Goal: Complete application form: Complete application form

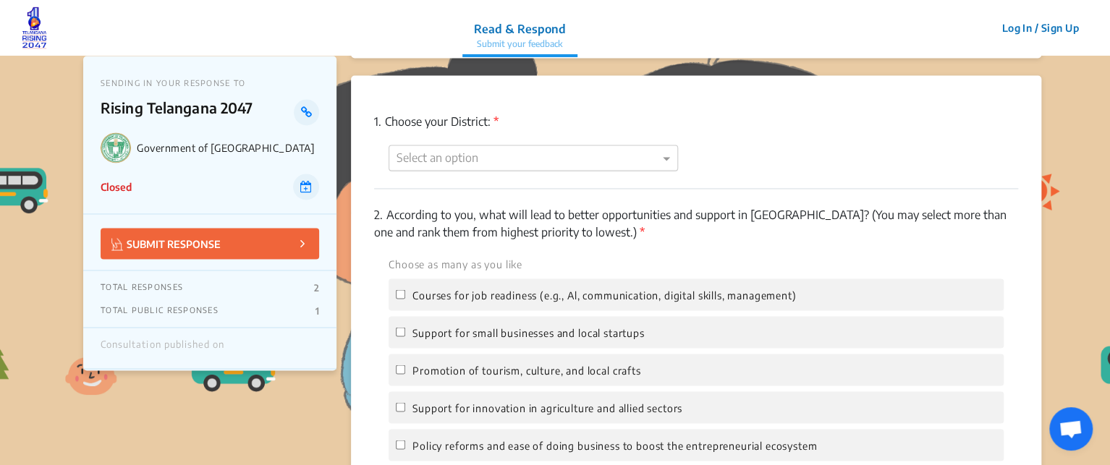
scroll to position [1134, 0]
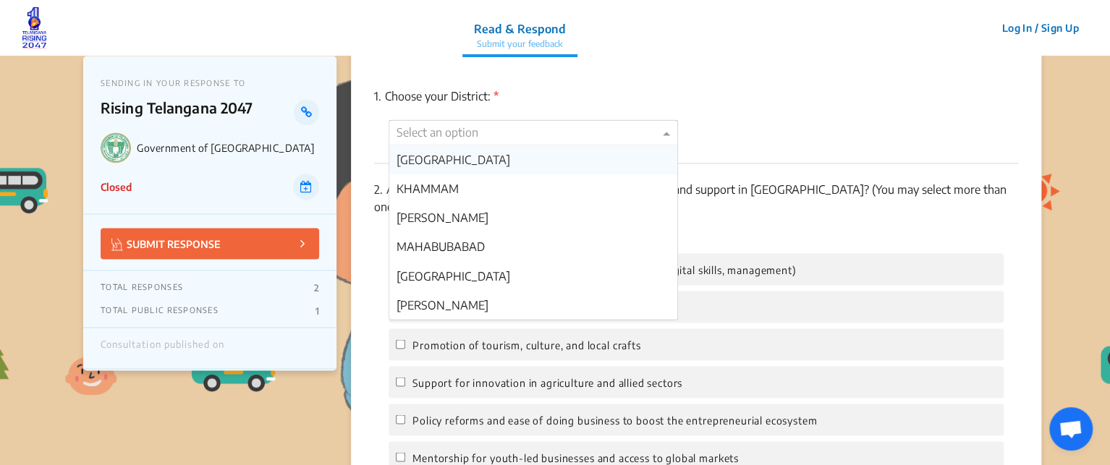
click at [527, 134] on div at bounding box center [533, 133] width 288 height 19
click at [515, 161] on div "[GEOGRAPHIC_DATA]" at bounding box center [533, 159] width 288 height 29
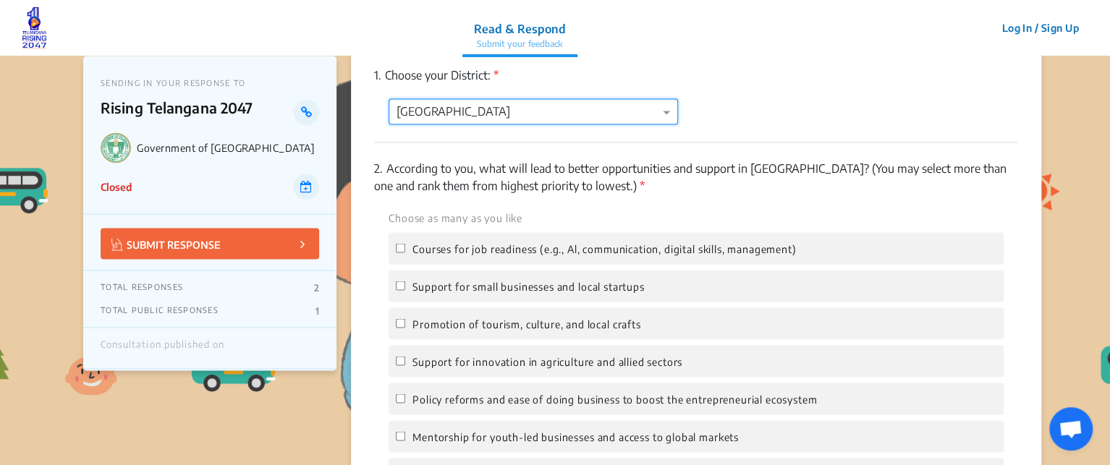
scroll to position [1159, 0]
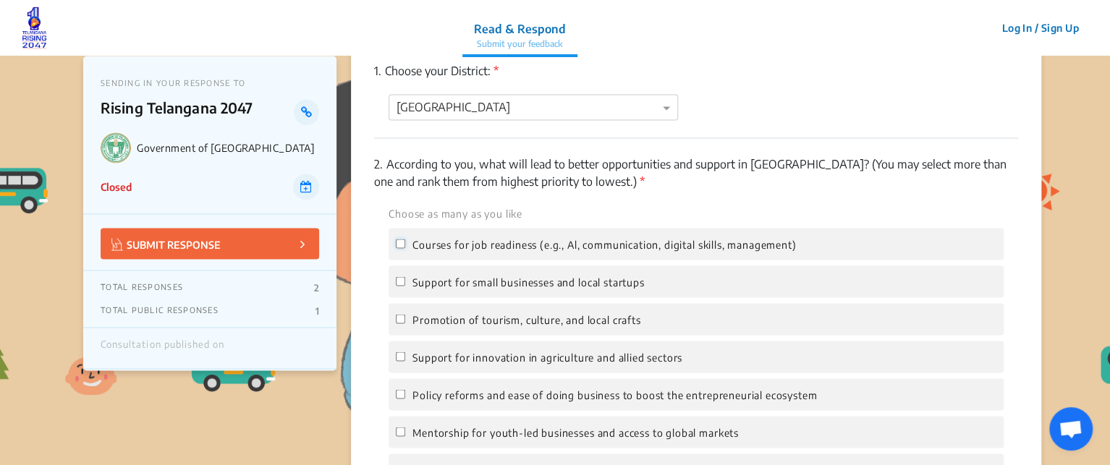
click at [402, 242] on input "Courses for job readiness (e.g., Al, communication, digital skills, management)" at bounding box center [400, 243] width 9 height 9
checkbox input "true"
click at [400, 358] on input "Support for innovation in agriculture and allied sectors" at bounding box center [400, 356] width 9 height 9
checkbox input "true"
click at [401, 396] on input "Policy reforms and ease of doing business to boost the entrepreneurial ecosystem" at bounding box center [400, 393] width 9 height 9
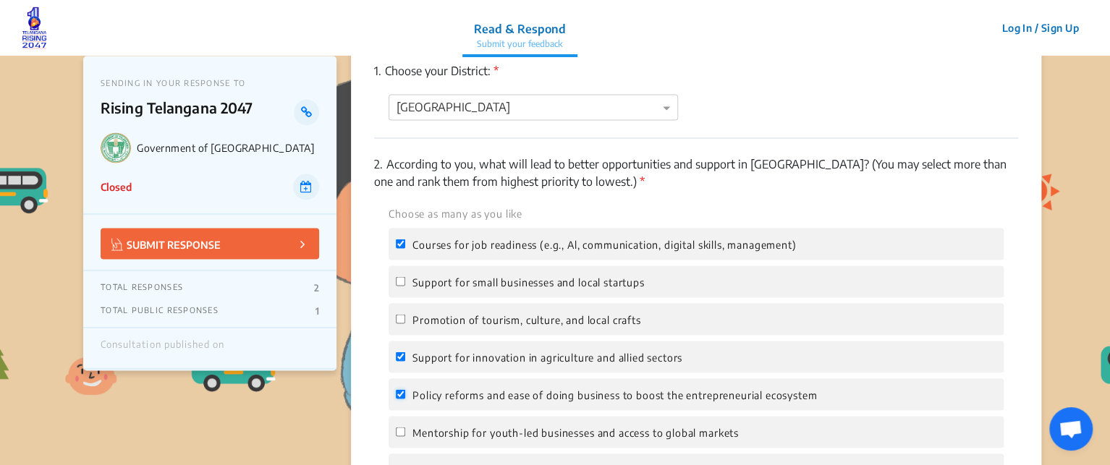
checkbox input "true"
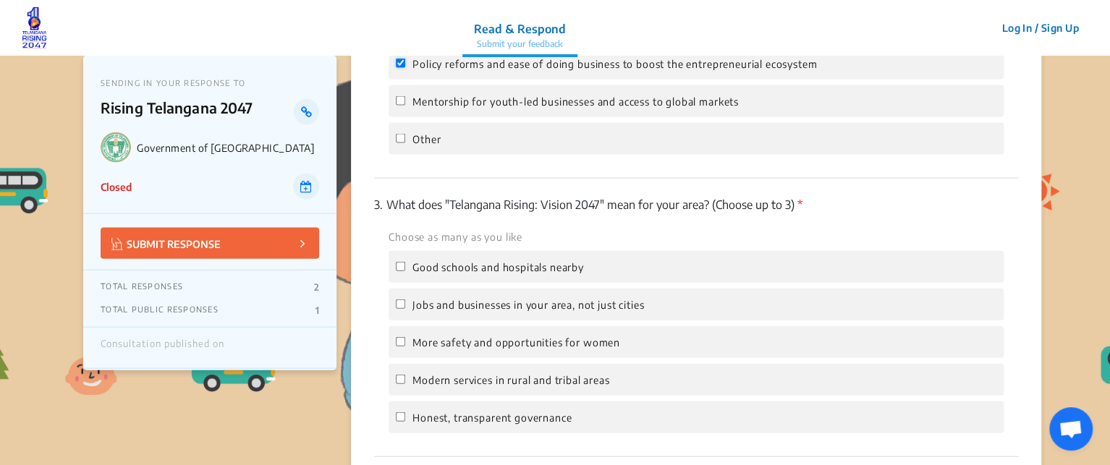
scroll to position [1513, 0]
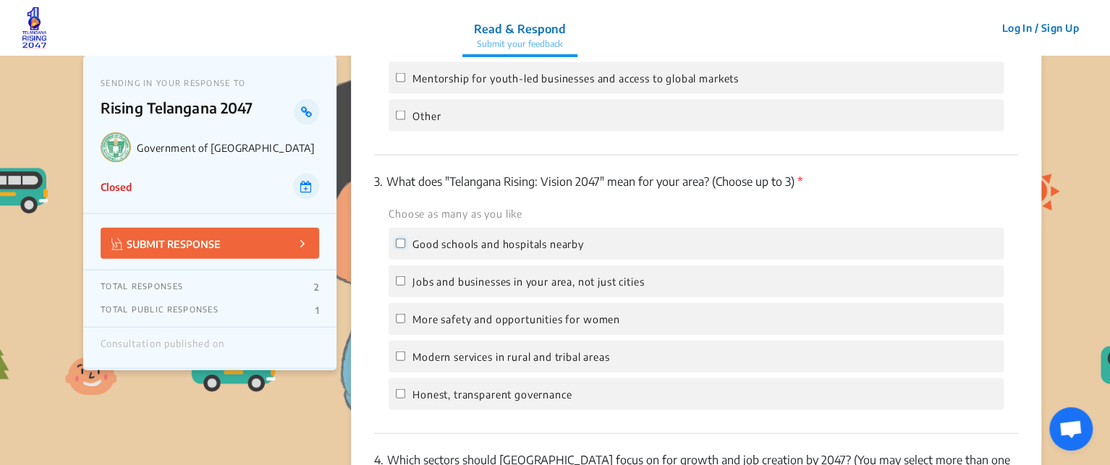
click at [400, 246] on input "Good schools and hospitals nearby" at bounding box center [400, 243] width 9 height 9
checkbox input "true"
click at [400, 282] on input "Jobs and businesses in your area, not just cities" at bounding box center [400, 280] width 9 height 9
checkbox input "true"
click at [400, 317] on input "More safety and opportunities for women" at bounding box center [400, 318] width 9 height 9
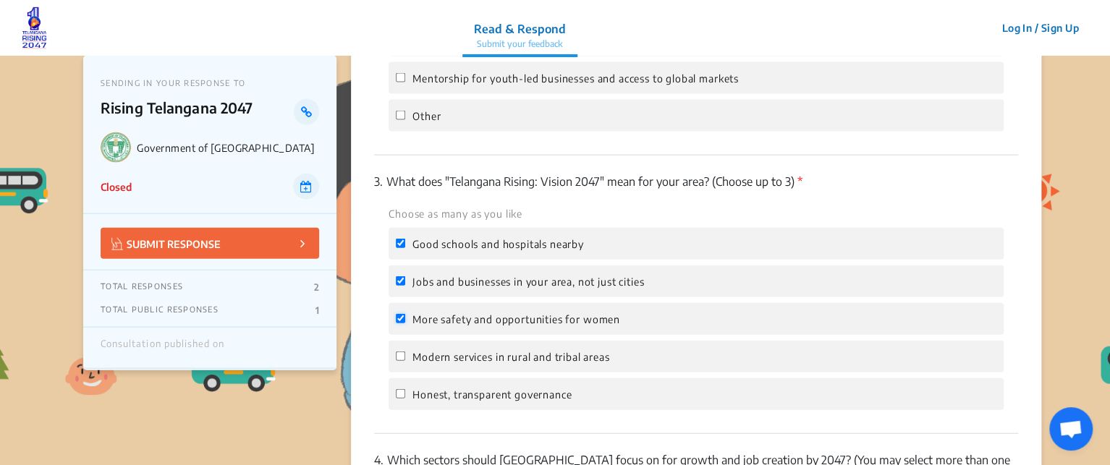
checkbox input "true"
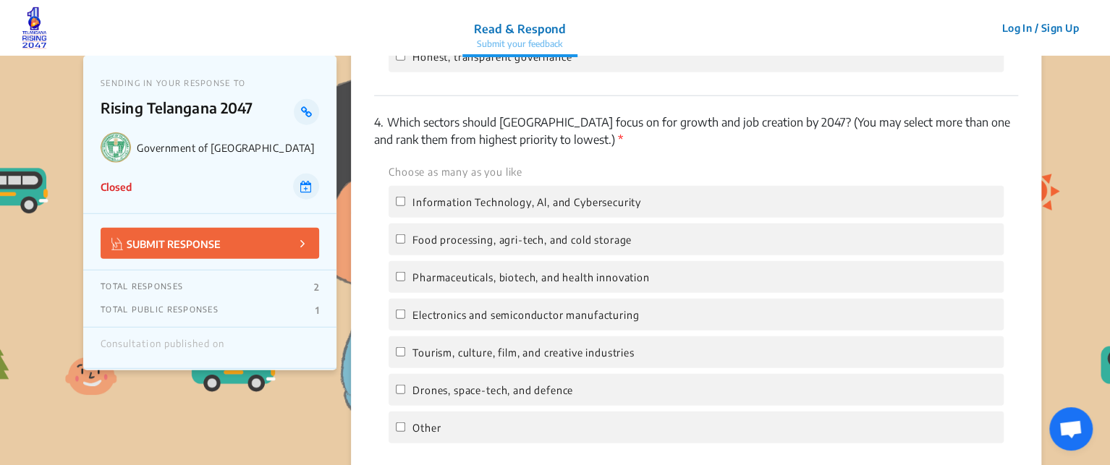
scroll to position [1901, 0]
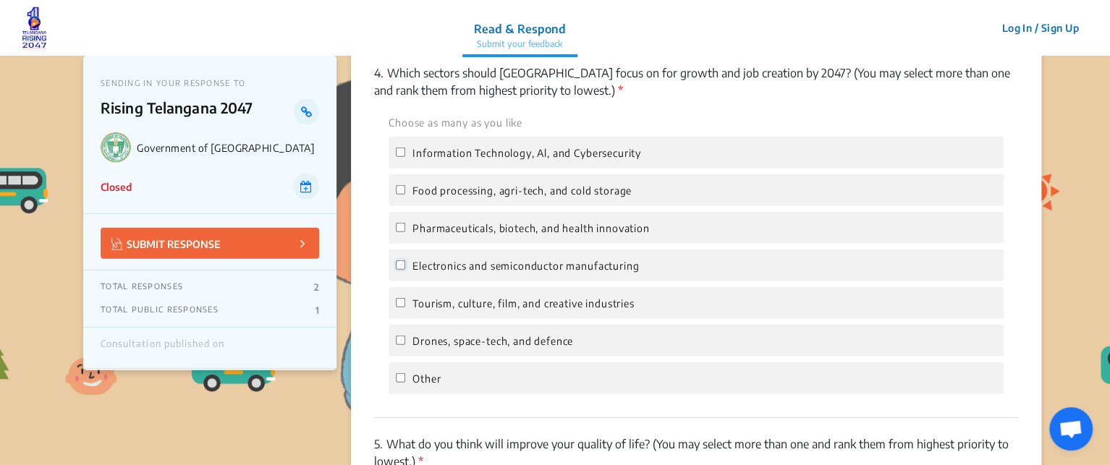
click at [398, 270] on input "Electronics and semiconductor manufacturing" at bounding box center [400, 265] width 9 height 9
checkbox input "true"
click at [400, 345] on input "Drones, space-tech, and defence" at bounding box center [400, 340] width 9 height 9
checkbox input "true"
click at [400, 383] on input "Other" at bounding box center [400, 377] width 9 height 9
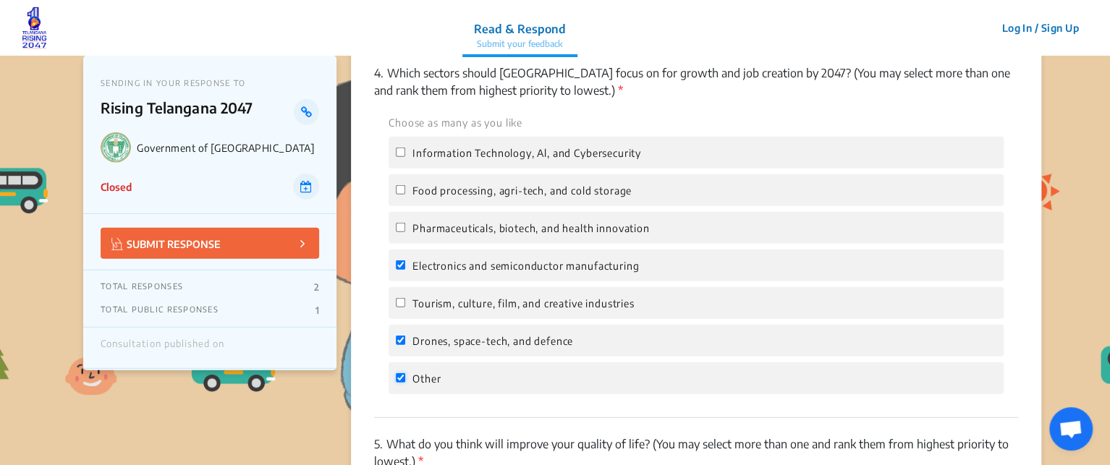
checkbox input "true"
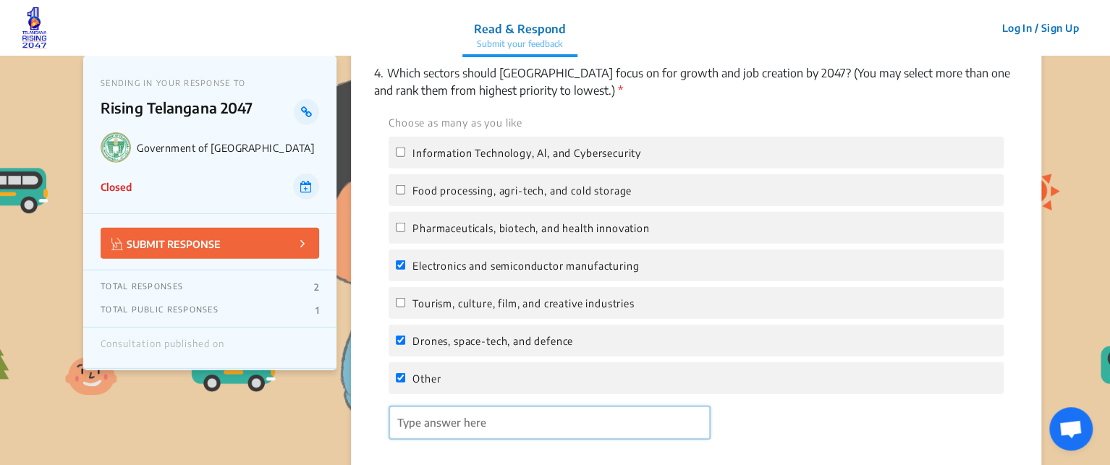
click at [424, 435] on input "'Type answer here' | translate" at bounding box center [549, 423] width 321 height 33
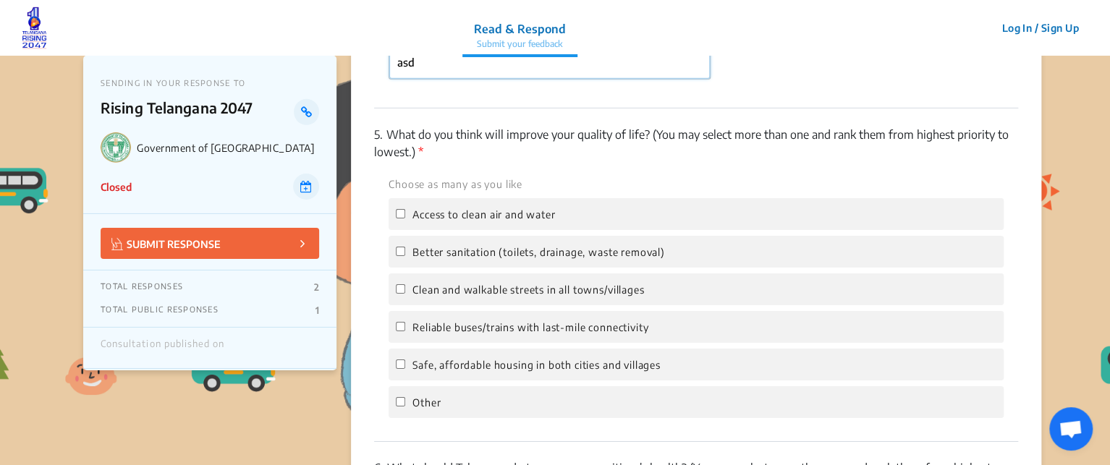
scroll to position [2278, 0]
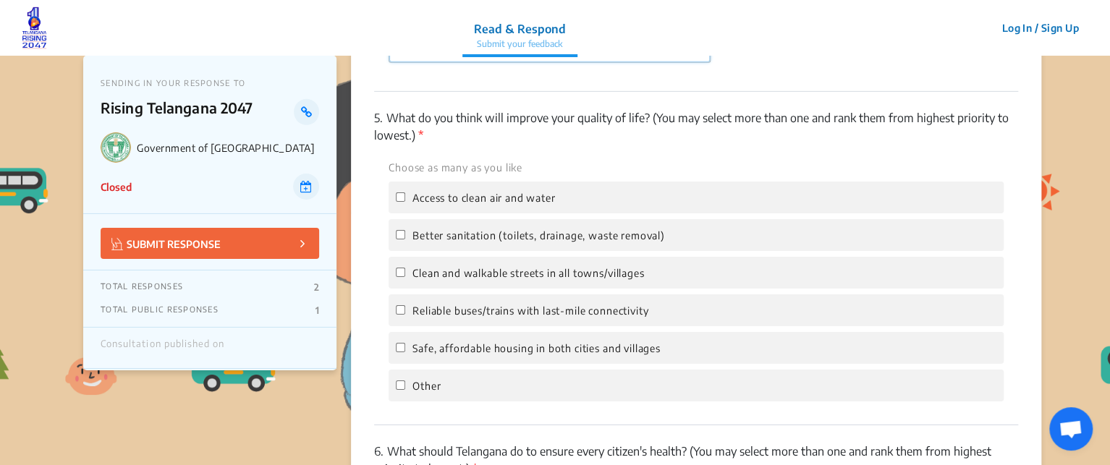
type input "asd"
click at [396, 200] on input "Access to clean air and water" at bounding box center [400, 195] width 9 height 9
checkbox input "true"
click at [397, 238] on input "Better sanitation (toilets, drainage, waste removal)" at bounding box center [400, 233] width 9 height 9
checkbox input "true"
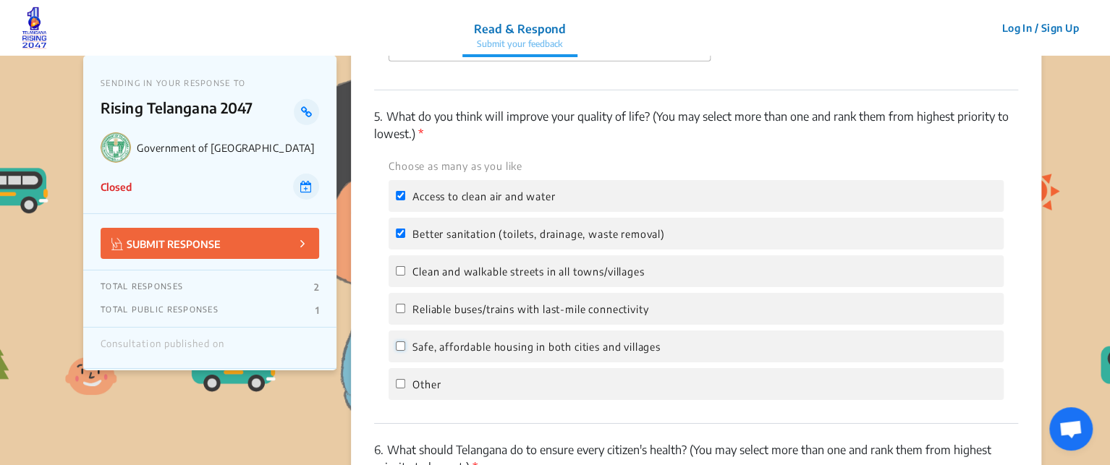
click at [400, 351] on input "Safe, affordable housing in both cities and villages" at bounding box center [400, 346] width 9 height 9
checkbox input "true"
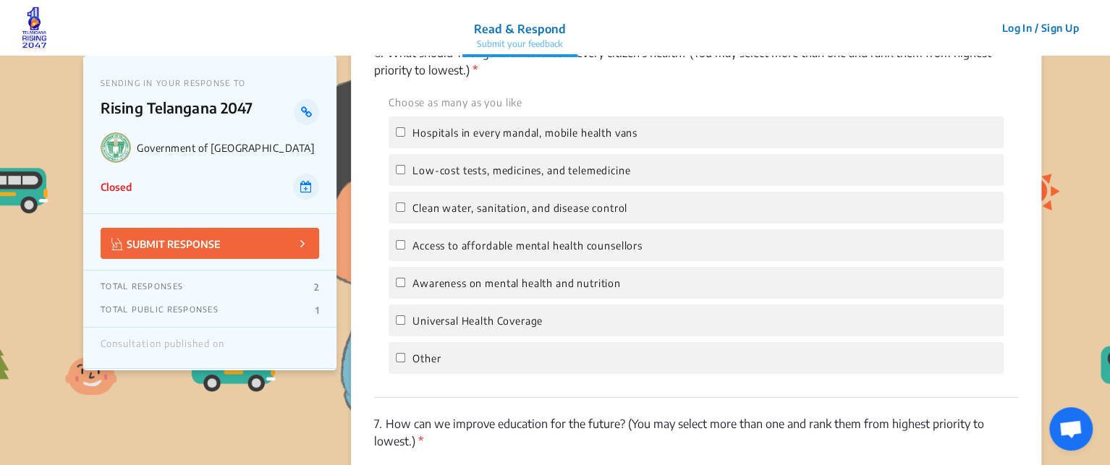
scroll to position [2677, 0]
click at [396, 284] on input "Awareness on mental health and nutrition" at bounding box center [400, 280] width 9 height 9
checkbox input "true"
click at [399, 323] on input "Universal Health Coverage" at bounding box center [400, 317] width 9 height 9
checkbox input "true"
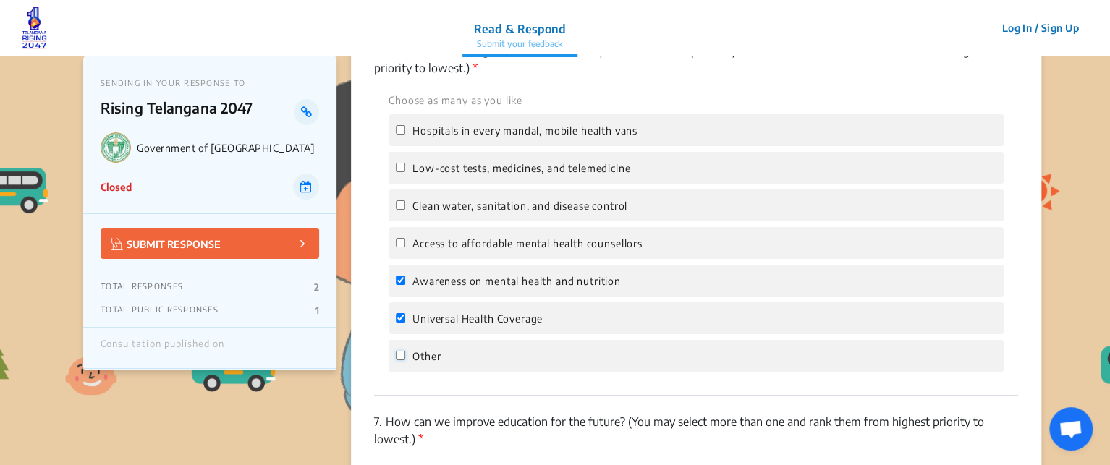
click at [399, 360] on input "Other" at bounding box center [400, 355] width 9 height 9
checkbox input "true"
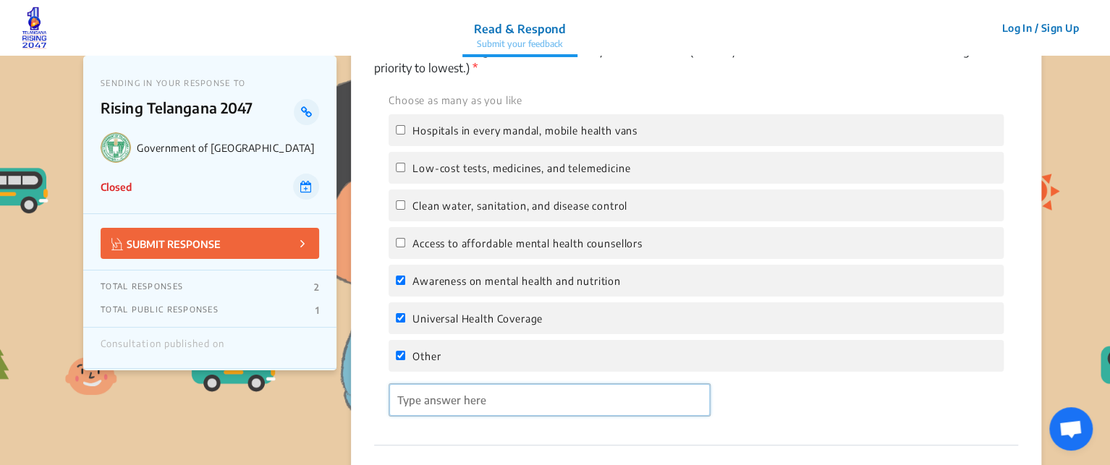
click at [418, 409] on input "'Type answer here' | translate" at bounding box center [549, 400] width 321 height 33
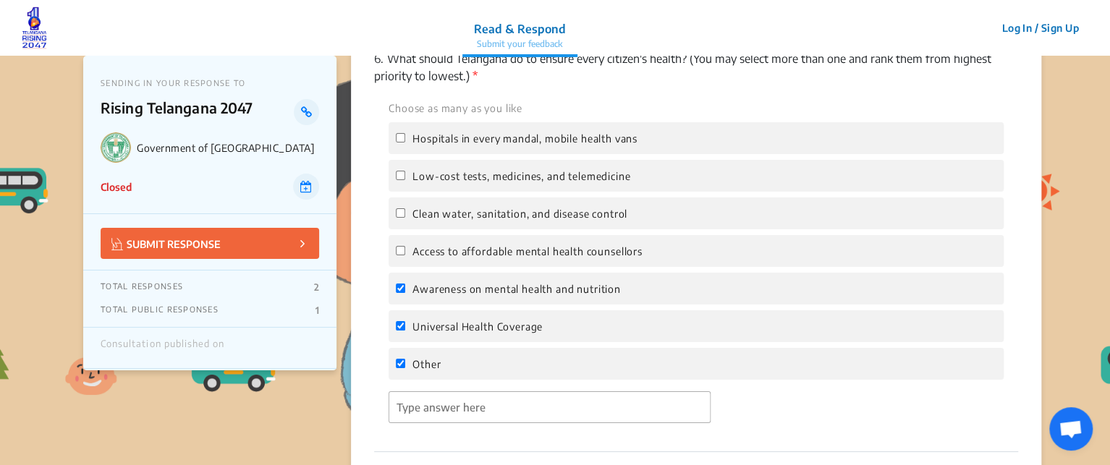
scroll to position [2671, 0]
drag, startPoint x: 695, startPoint y: 63, endPoint x: 714, endPoint y: 77, distance: 24.3
click at [714, 77] on p "6. What should Telangana do to ensure every citizen's health? (You may select m…" at bounding box center [696, 65] width 644 height 35
click at [714, 96] on div "6. What should Telangana do to ensure every citizen's health? (You may select m…" at bounding box center [696, 241] width 644 height 421
drag, startPoint x: 693, startPoint y: 64, endPoint x: 703, endPoint y: 77, distance: 15.9
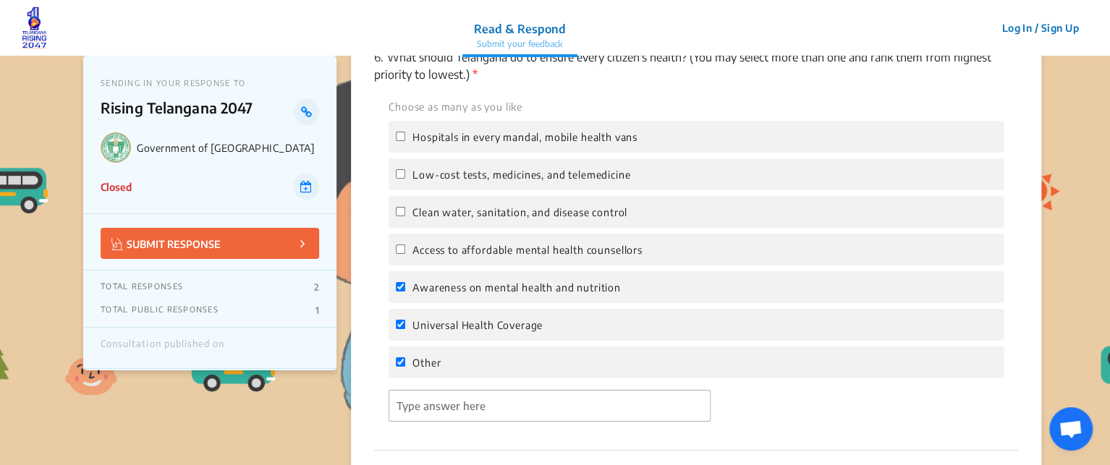
click at [703, 77] on p "6. What should Telangana do to ensure every citizen's health? (You may select m…" at bounding box center [696, 65] width 644 height 35
click at [709, 96] on div "6. What should Telangana do to ensure every citizen's health? (You may select m…" at bounding box center [696, 241] width 644 height 421
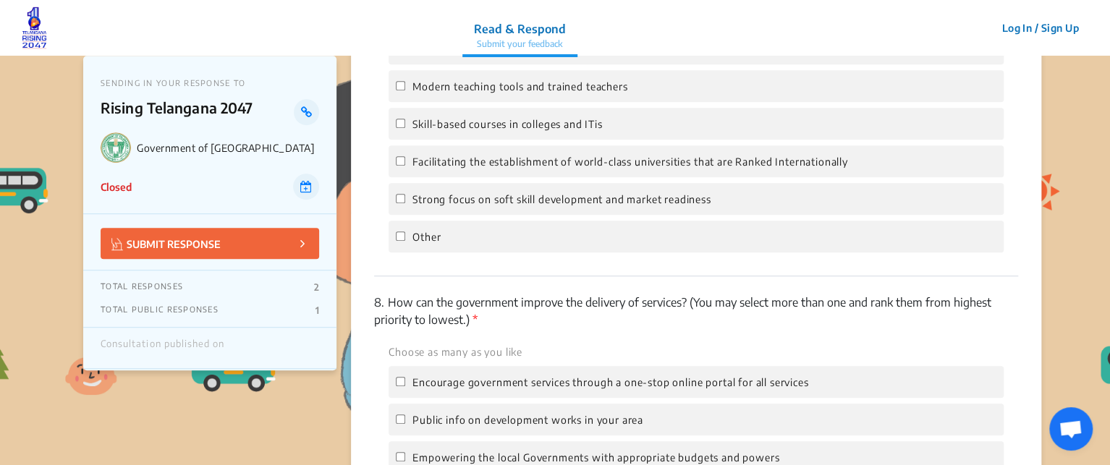
scroll to position [3148, 0]
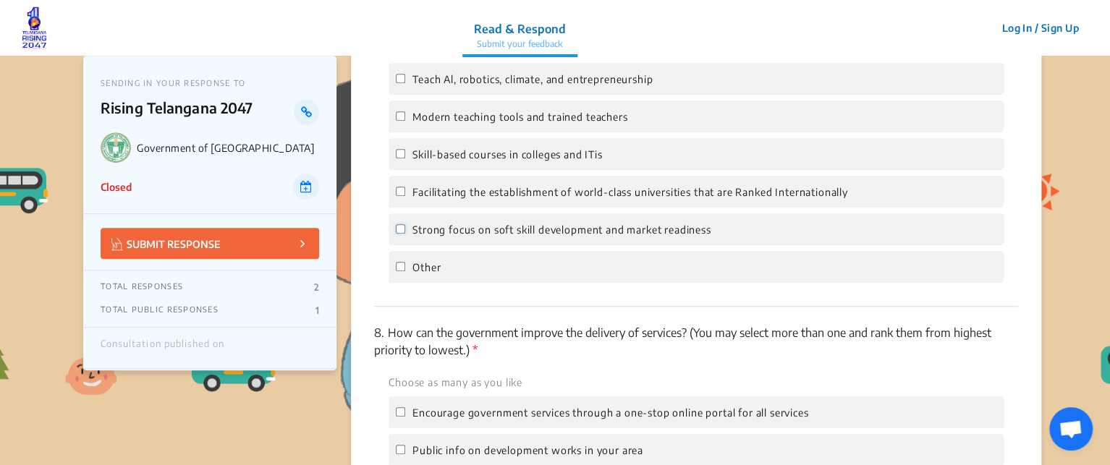
click at [399, 234] on input "Strong focus on soft skill development and market readiness" at bounding box center [400, 228] width 9 height 9
checkbox input "true"
drag, startPoint x: 400, startPoint y: 200, endPoint x: 401, endPoint y: 164, distance: 36.2
click at [401, 164] on div "Choose as many as you like Teach Al, robotics, climate, and entrepreneurship Mo…" at bounding box center [696, 161] width 644 height 243
click at [401, 159] on input "Skill-based courses in colleges and ITis" at bounding box center [400, 153] width 9 height 9
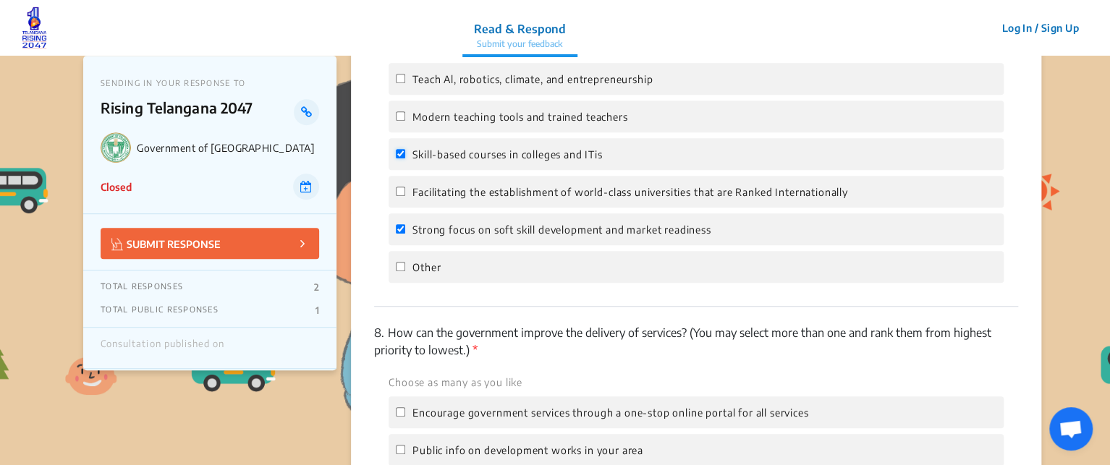
checkbox input "true"
click at [397, 196] on input "Facilitating the establishment of world-class universities that are Ranked Inte…" at bounding box center [400, 191] width 9 height 9
checkbox input "true"
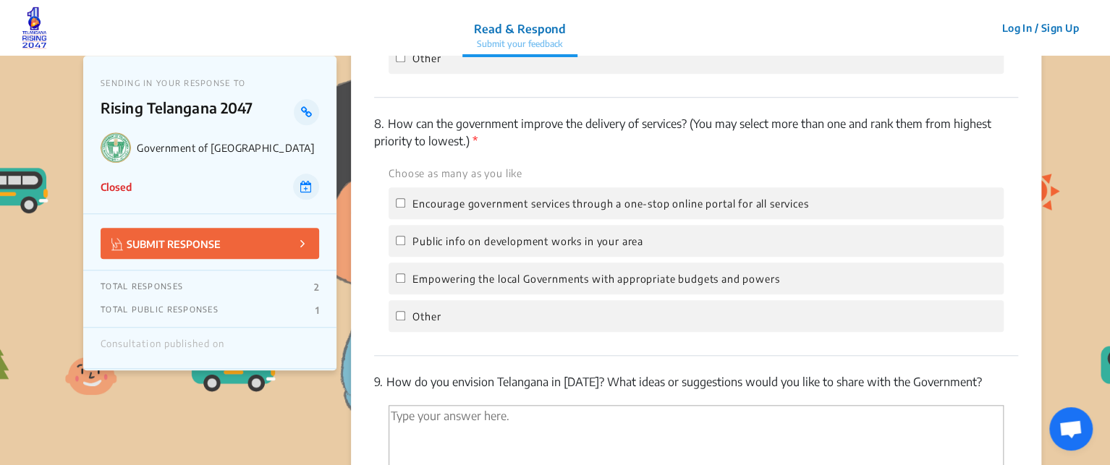
scroll to position [3377, 0]
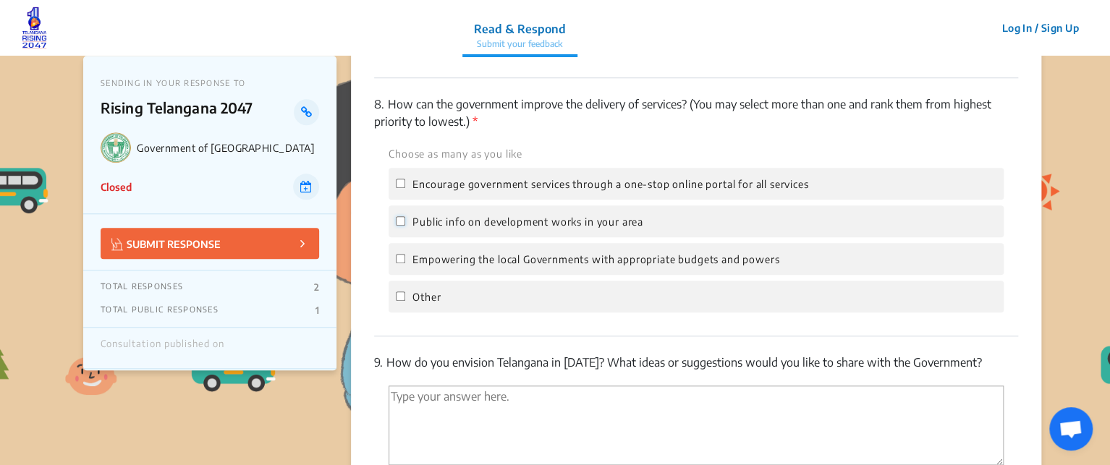
click at [402, 226] on input "Public info on development works in your area" at bounding box center [400, 220] width 9 height 9
checkbox input "true"
click at [402, 263] on input "Empowering the local Governments with appropriate budgets and powers" at bounding box center [400, 258] width 9 height 9
checkbox input "true"
click at [400, 301] on input "Other" at bounding box center [400, 296] width 9 height 9
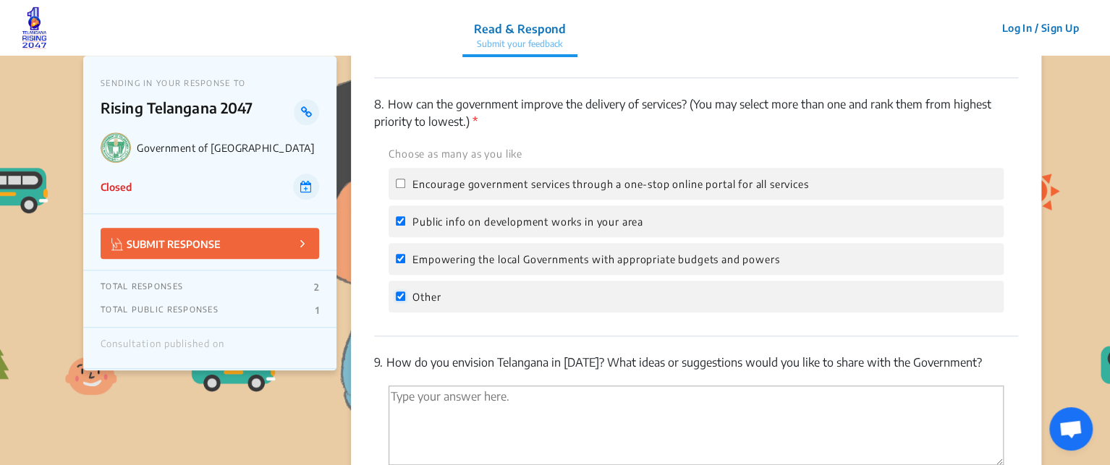
checkbox input "true"
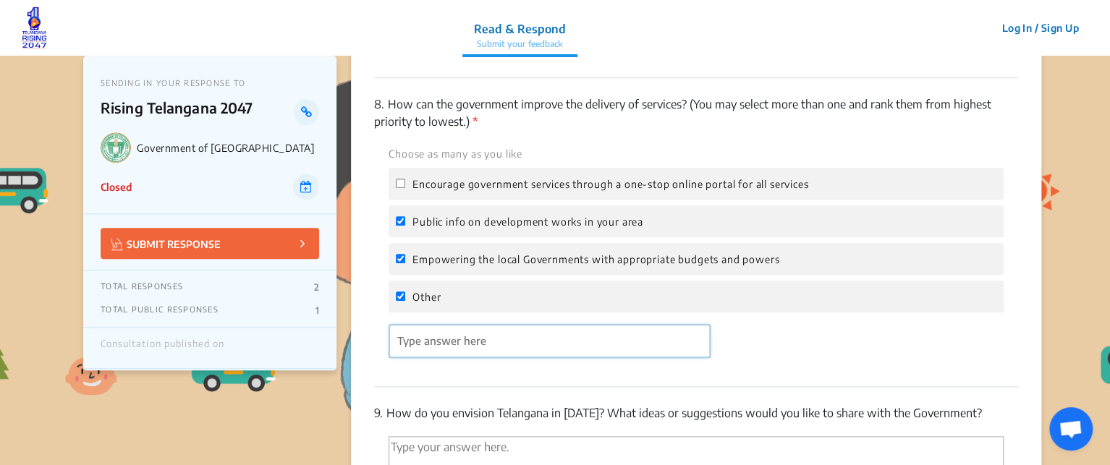
click at [426, 349] on input "'Type answer here' | translate" at bounding box center [549, 341] width 321 height 33
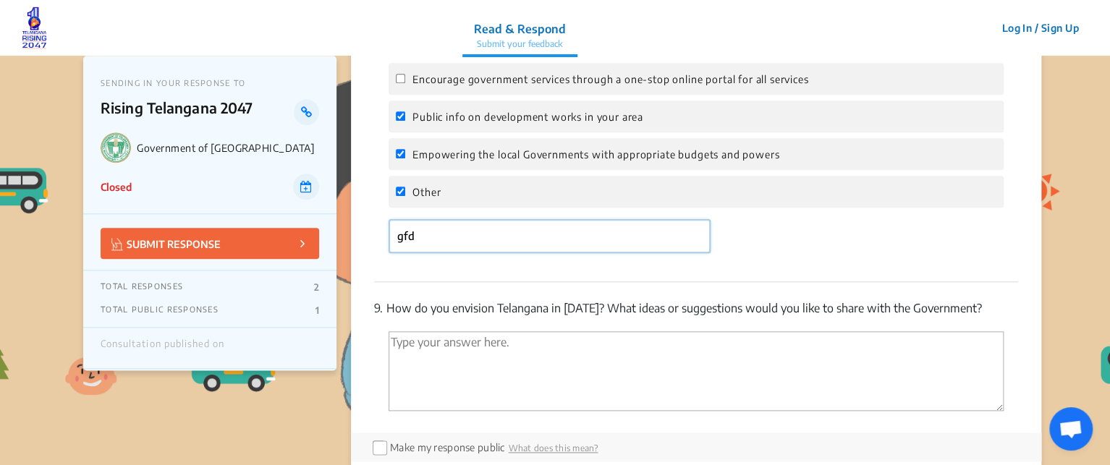
scroll to position [3515, 0]
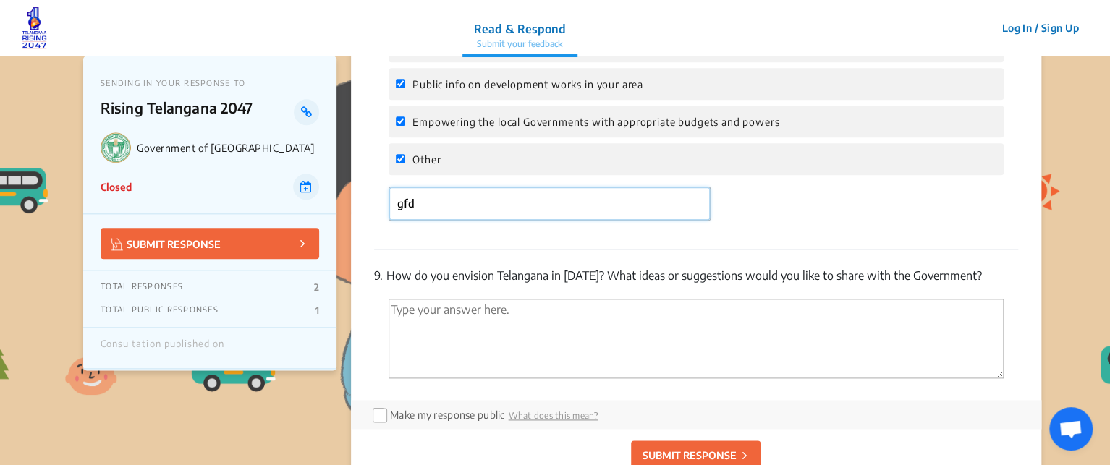
type input "gfd"
click at [411, 343] on textarea "'Type your answer here.' | translate" at bounding box center [696, 337] width 615 height 80
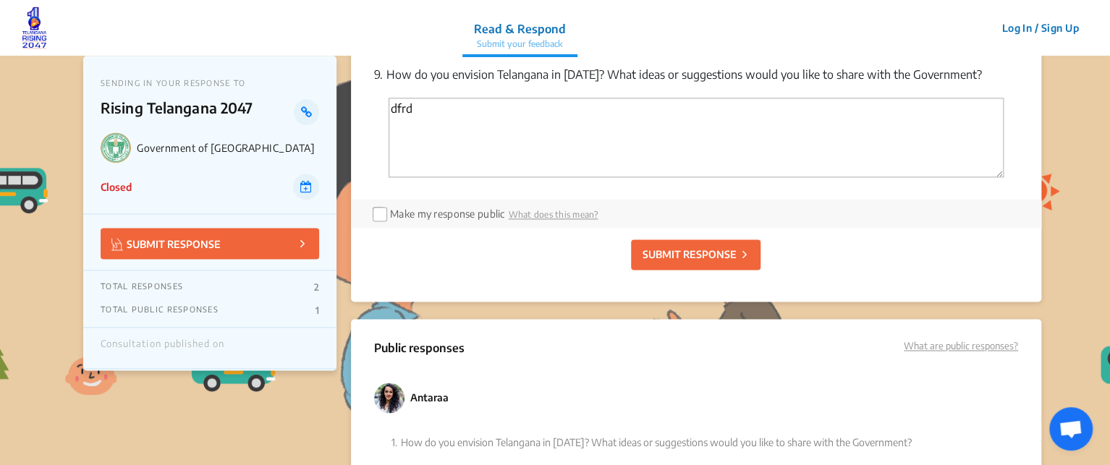
scroll to position [3655, 0]
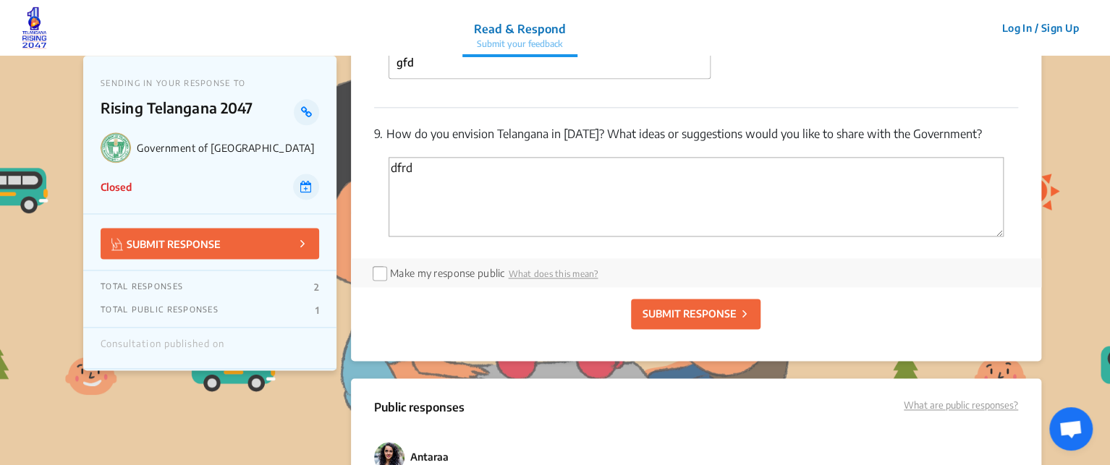
type textarea "dfrd"
click at [682, 321] on p "SUBMIT RESPONSE" at bounding box center [689, 313] width 94 height 15
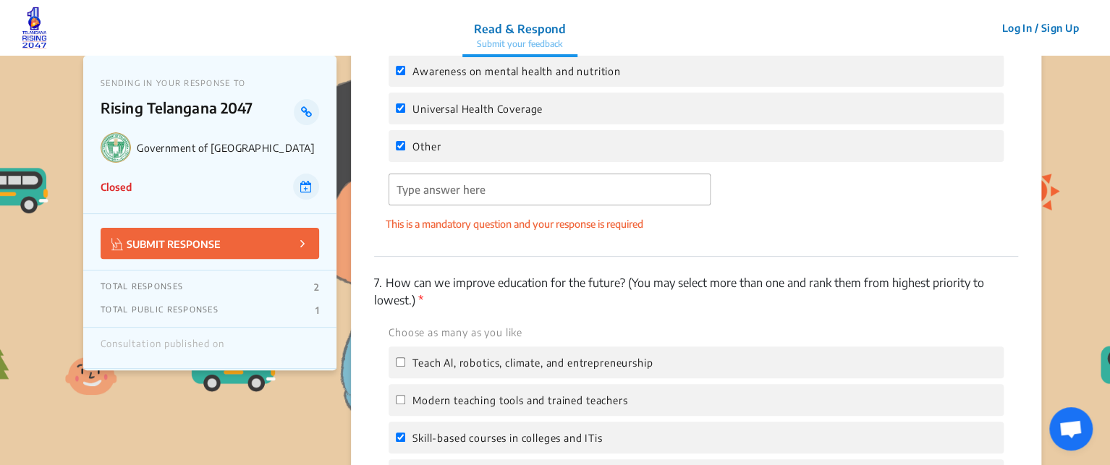
scroll to position [2894, 0]
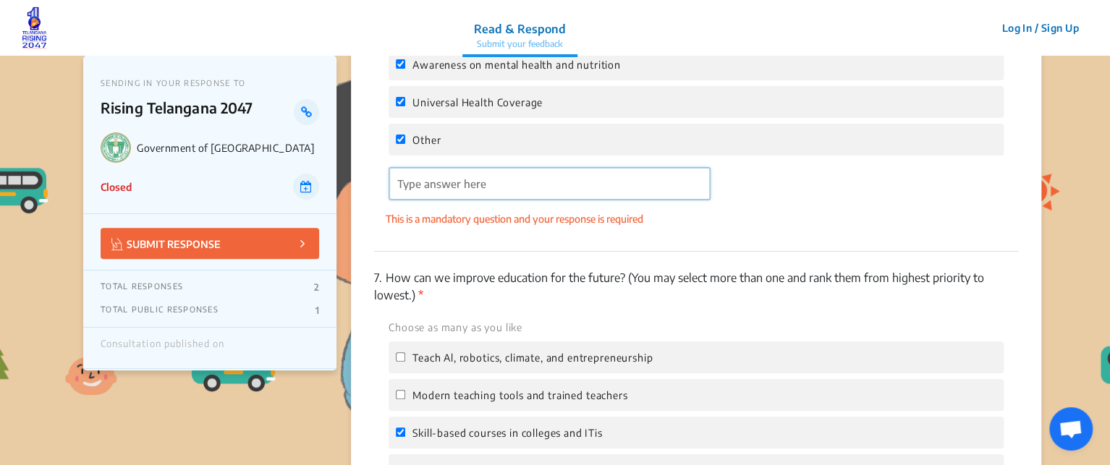
click at [602, 193] on input "'Type answer here' | translate" at bounding box center [549, 184] width 321 height 33
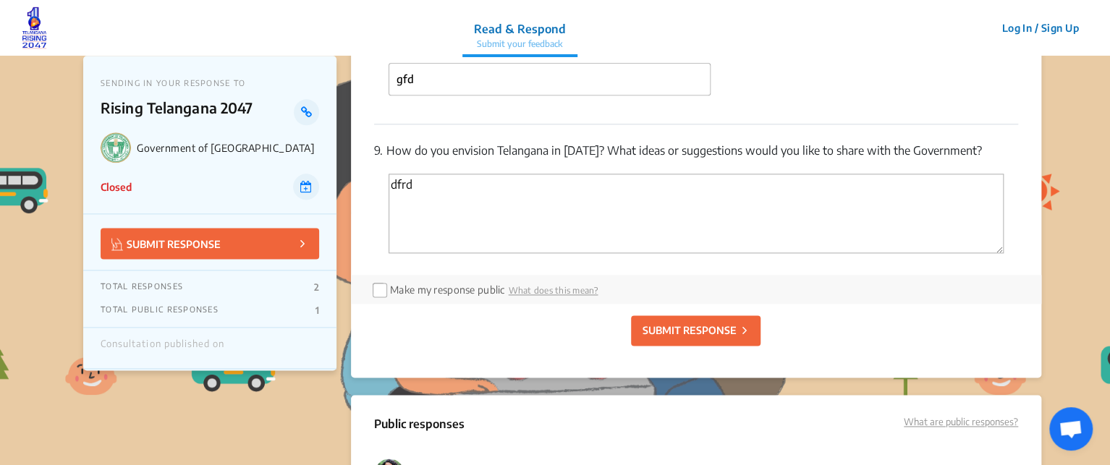
scroll to position [3651, 0]
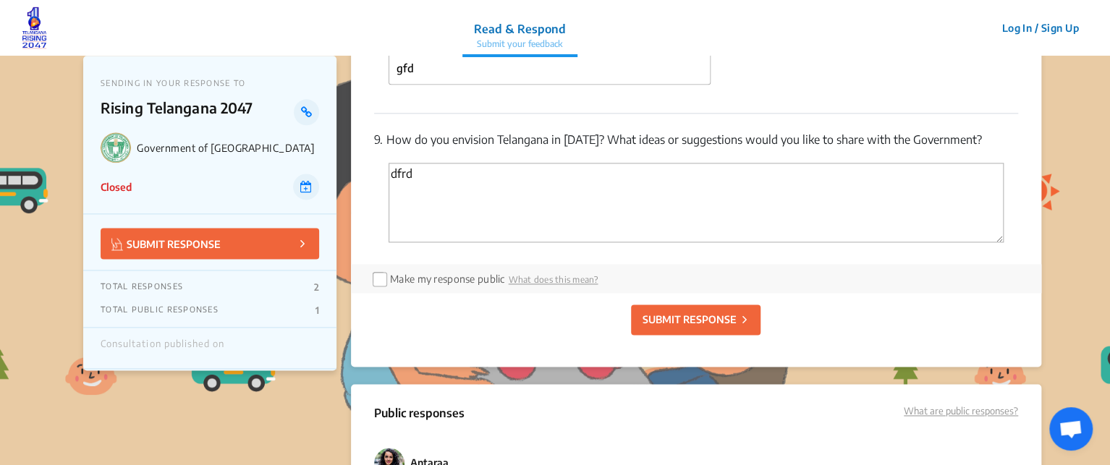
type input "gh"
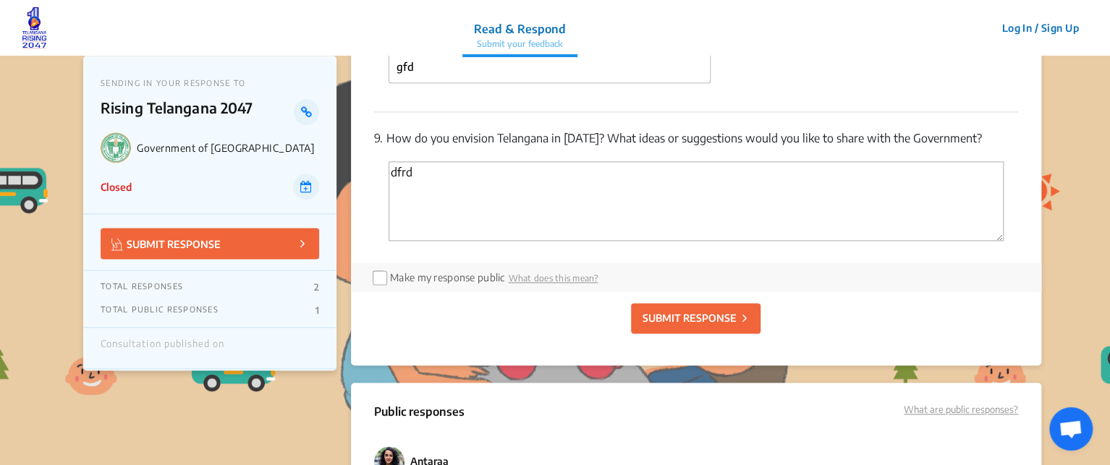
click at [694, 326] on p "SUBMIT RESPONSE" at bounding box center [689, 317] width 94 height 15
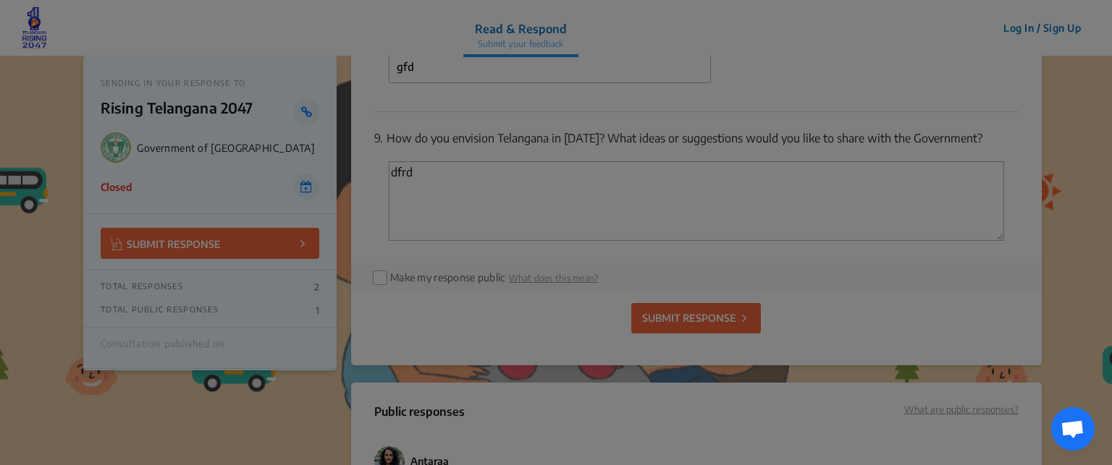
checkbox input "false"
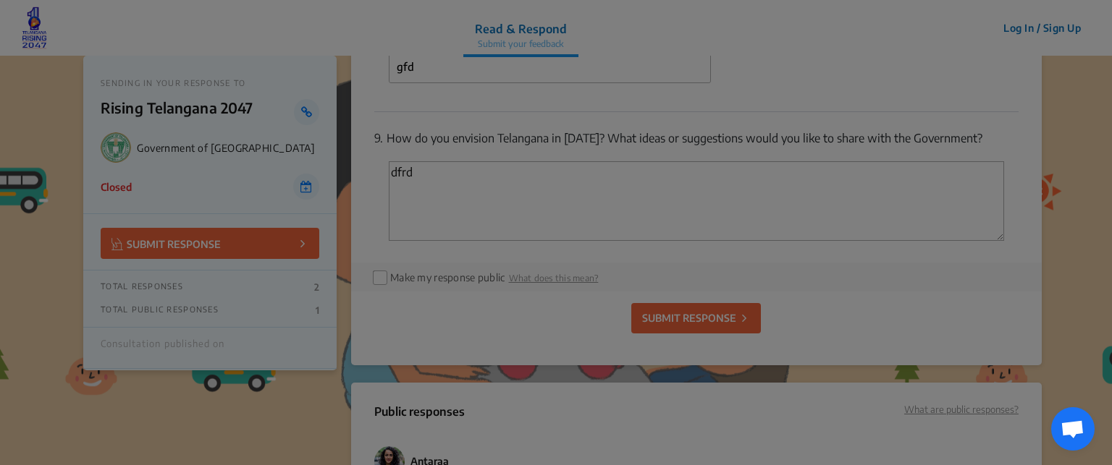
checkbox input "false"
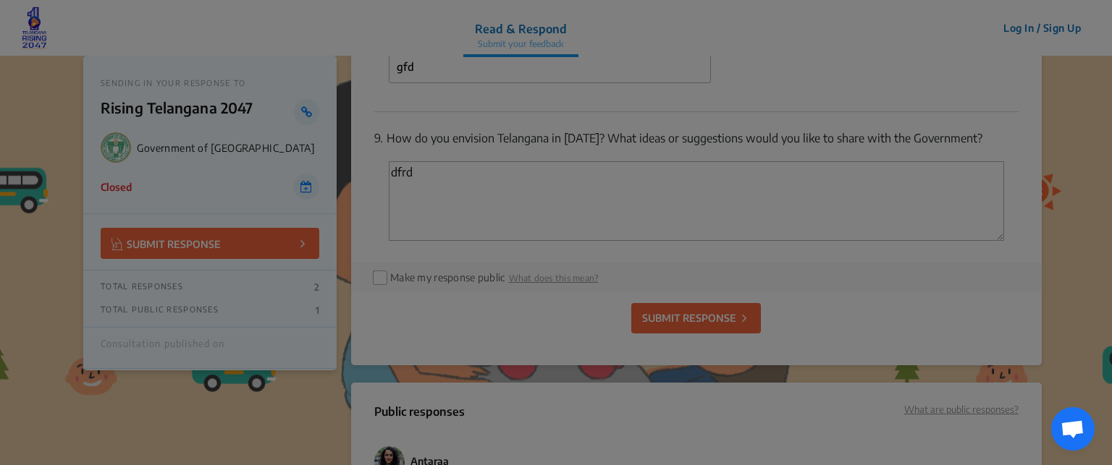
checkbox input "false"
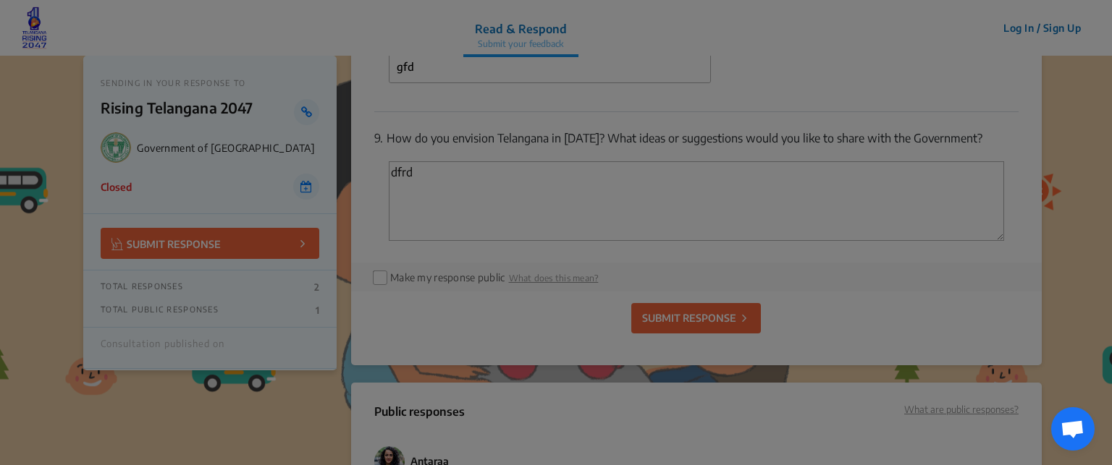
checkbox input "false"
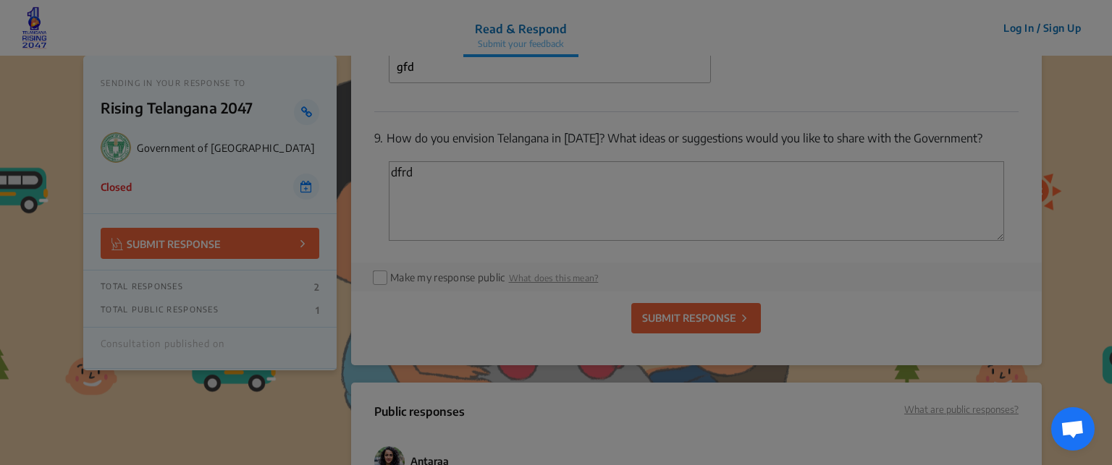
checkbox input "false"
type input "2812,2814"
type input "2826,2827"
type input "2836,2837"
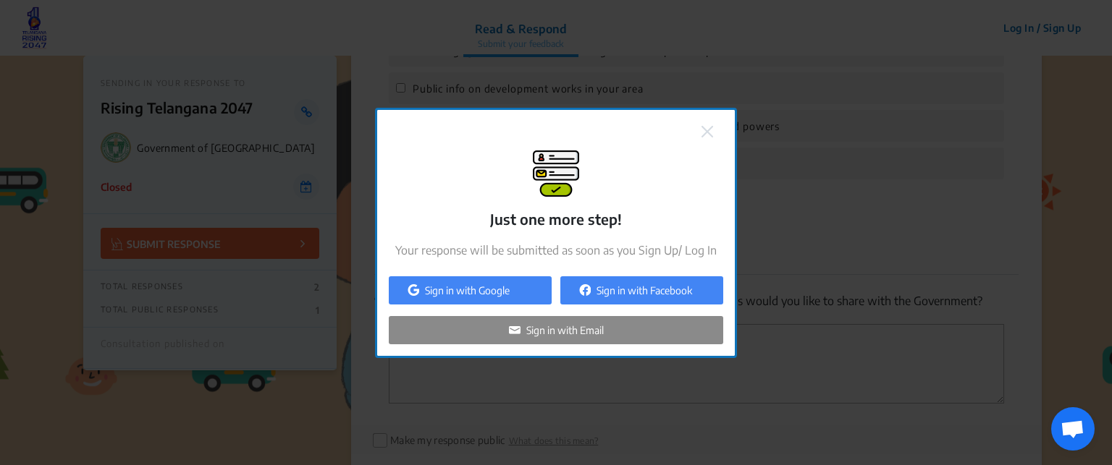
click at [596, 326] on p "Sign in with Email" at bounding box center [564, 330] width 77 height 15
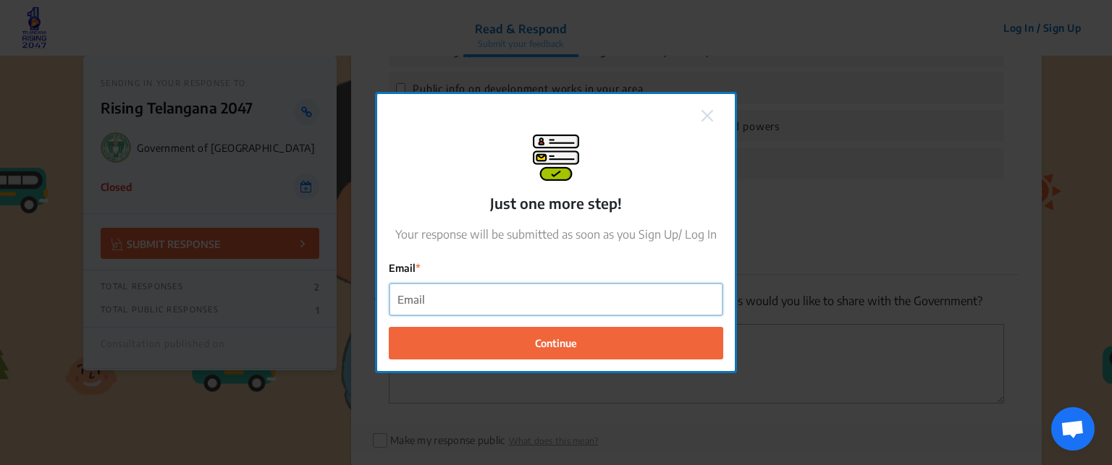
click at [574, 298] on input "Email" at bounding box center [555, 300] width 333 height 33
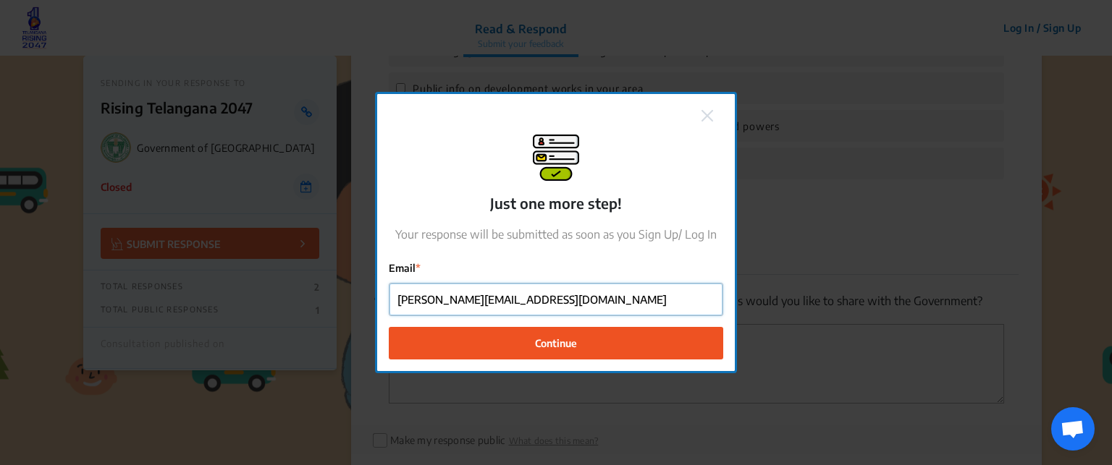
type input "[PERSON_NAME][EMAIL_ADDRESS][DOMAIN_NAME]"
click at [562, 337] on span "Continue" at bounding box center [556, 342] width 42 height 15
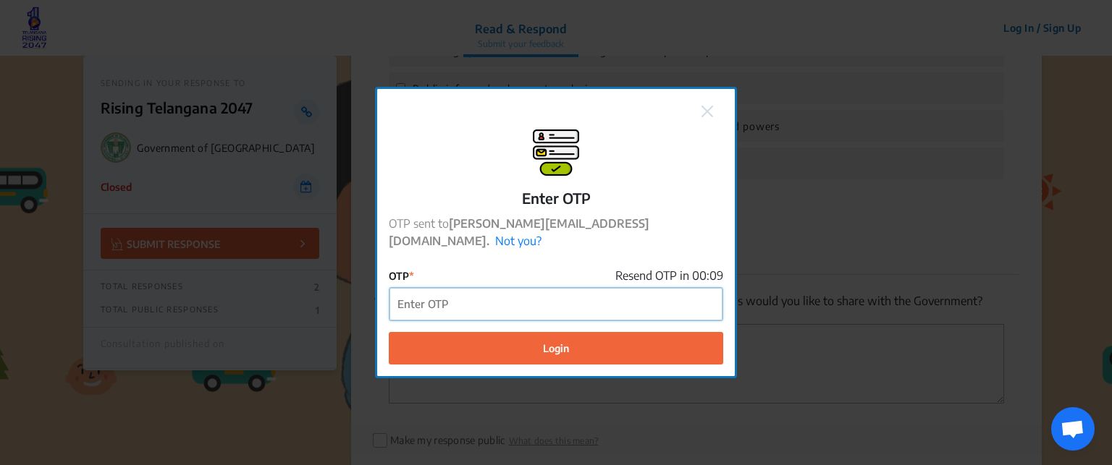
click at [531, 297] on input "OTP" at bounding box center [555, 304] width 333 height 33
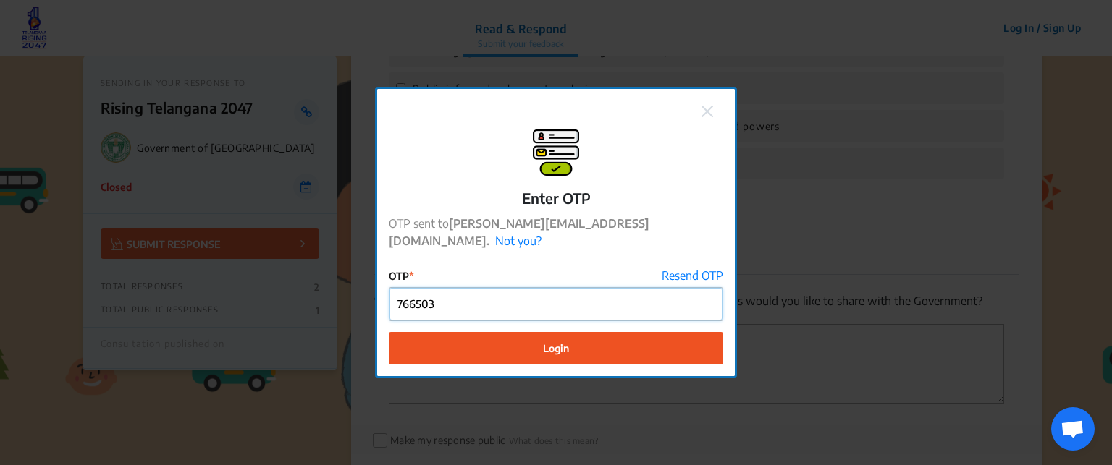
type input "766503"
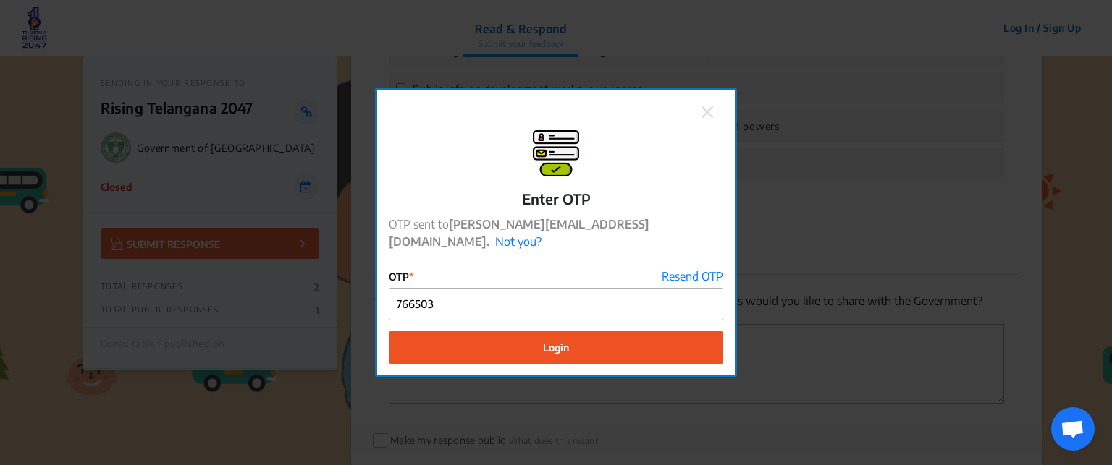
click at [553, 344] on span "Login" at bounding box center [556, 347] width 26 height 15
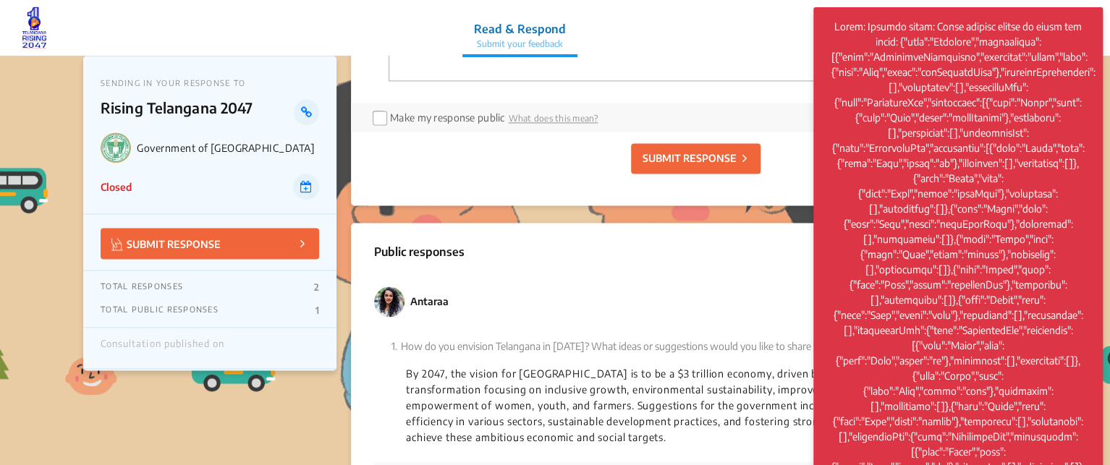
scroll to position [3874, 0]
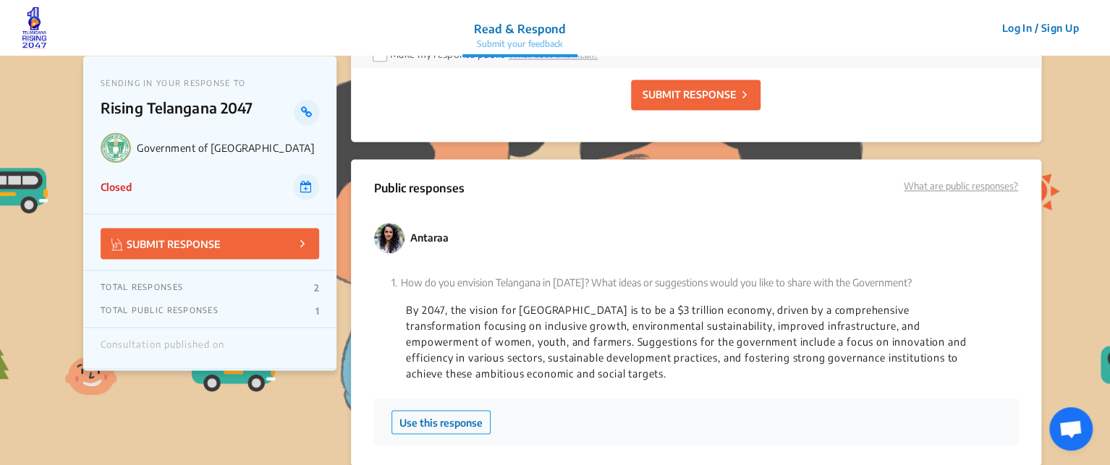
click at [719, 102] on p "SUBMIT RESPONSE" at bounding box center [689, 94] width 94 height 15
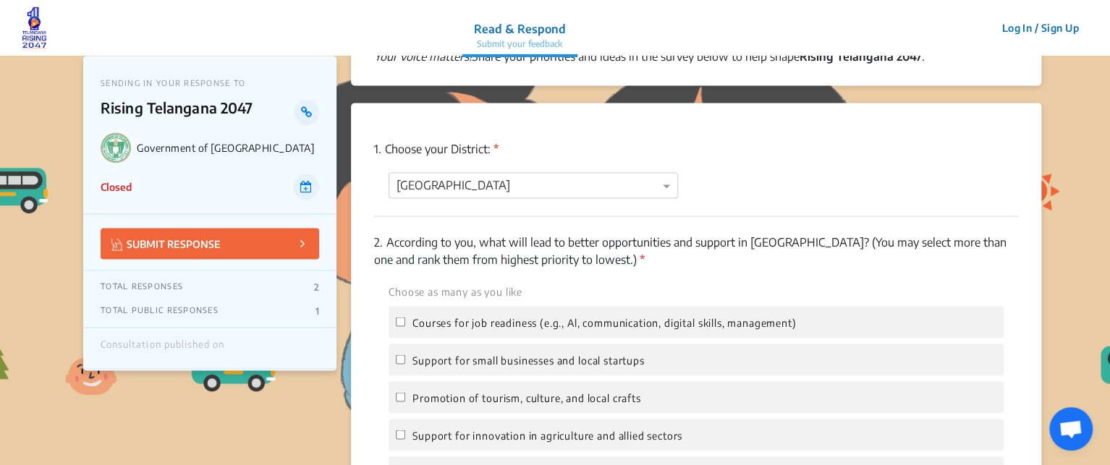
scroll to position [1083, 0]
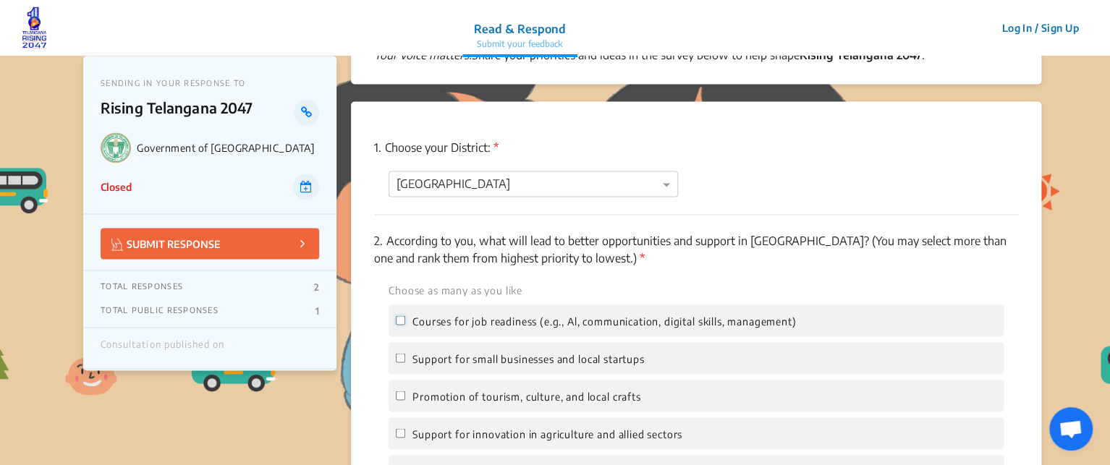
click at [400, 323] on input "Courses for job readiness (e.g., Al, communication, digital skills, management)" at bounding box center [400, 320] width 9 height 9
checkbox input "true"
click at [400, 355] on input "Support for small businesses and local startups" at bounding box center [400, 357] width 9 height 9
checkbox input "true"
click at [403, 400] on input "Promotion of tourism, culture, and local crafts" at bounding box center [400, 395] width 9 height 9
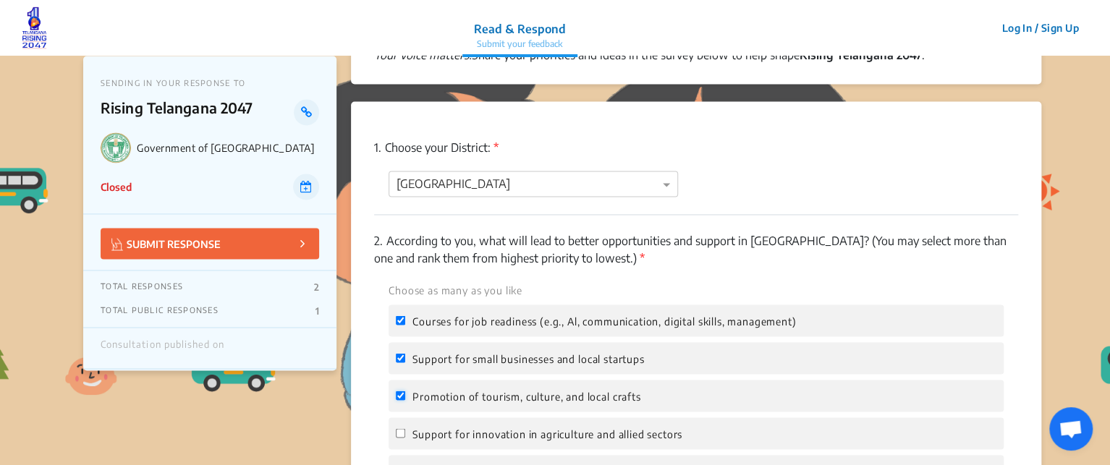
checkbox input "true"
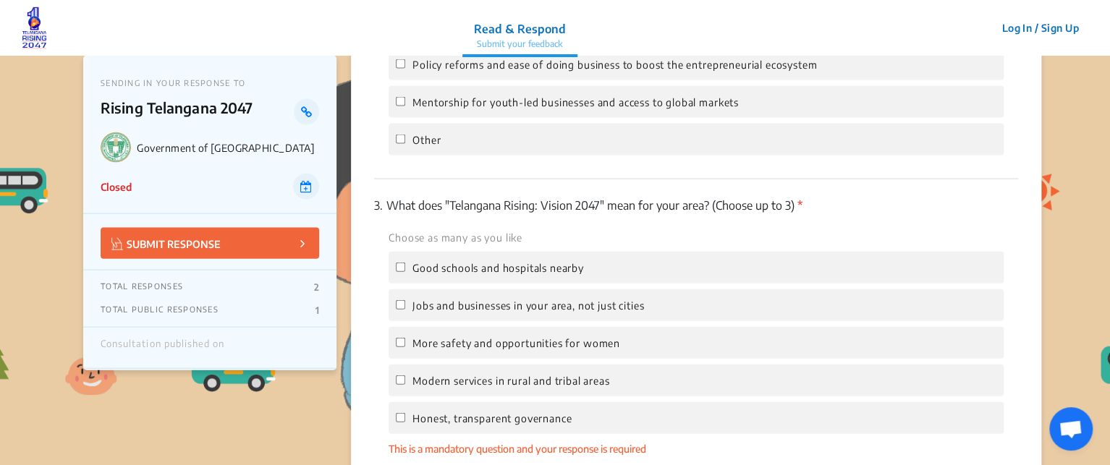
scroll to position [1491, 0]
click at [401, 344] on input "More safety and opportunities for women" at bounding box center [400, 341] width 9 height 9
checkbox input "true"
click at [400, 380] on input "Modern services in rural and tribal areas" at bounding box center [400, 378] width 9 height 9
checkbox input "true"
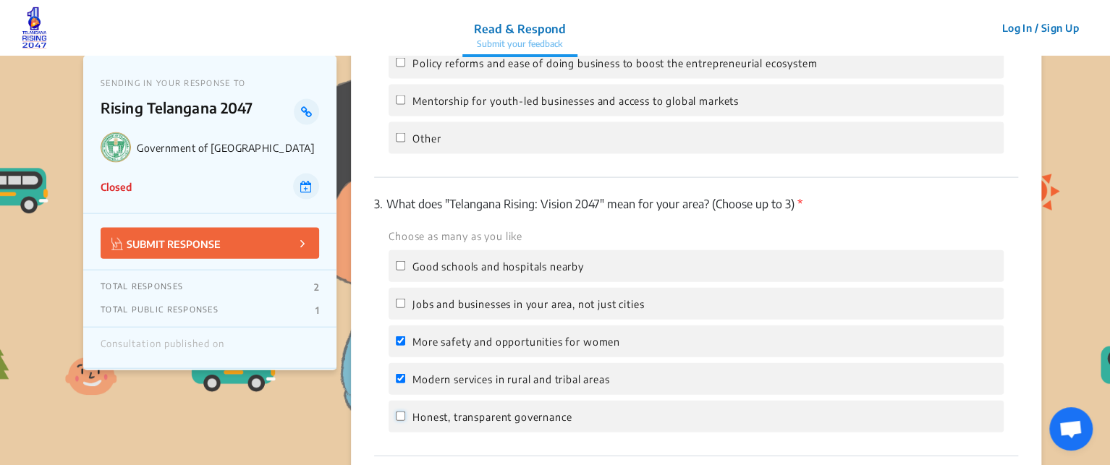
click at [398, 417] on input "Honest, transparent governance" at bounding box center [400, 416] width 9 height 9
checkbox input "true"
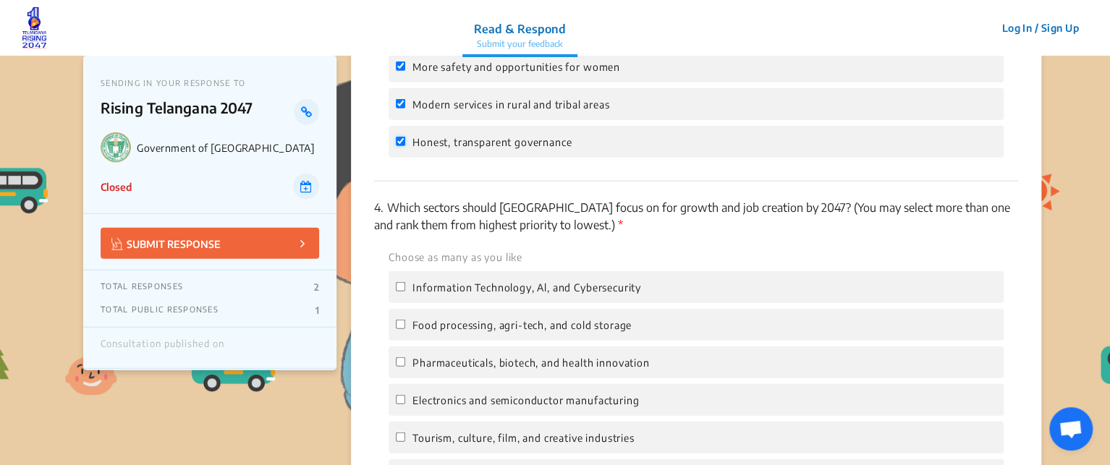
scroll to position [1783, 0]
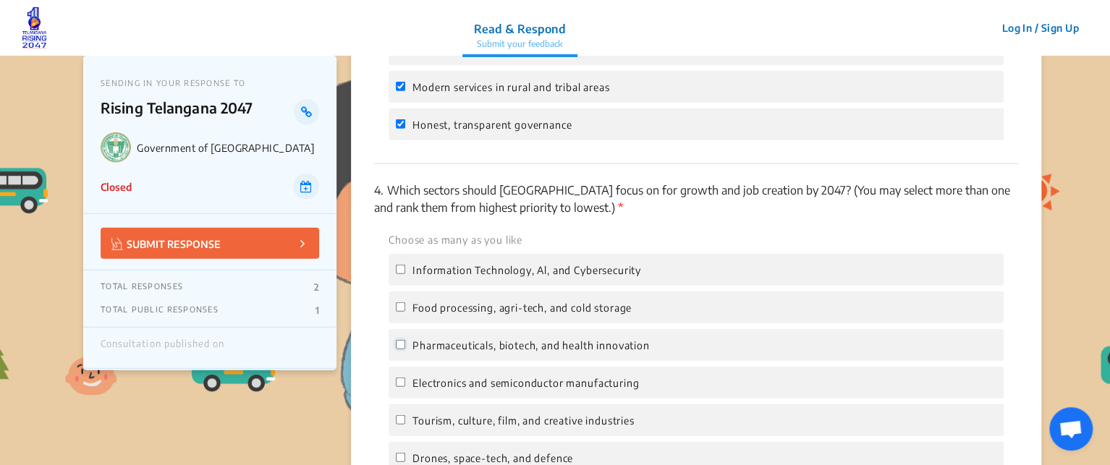
click at [402, 350] on input "Pharmaceuticals, biotech, and health innovation" at bounding box center [400, 344] width 9 height 9
checkbox input "true"
click at [403, 316] on label "Food processing, agri-tech, and cold storage" at bounding box center [514, 307] width 236 height 17
click at [403, 312] on input "Food processing, agri-tech, and cold storage" at bounding box center [400, 307] width 9 height 9
checkbox input "true"
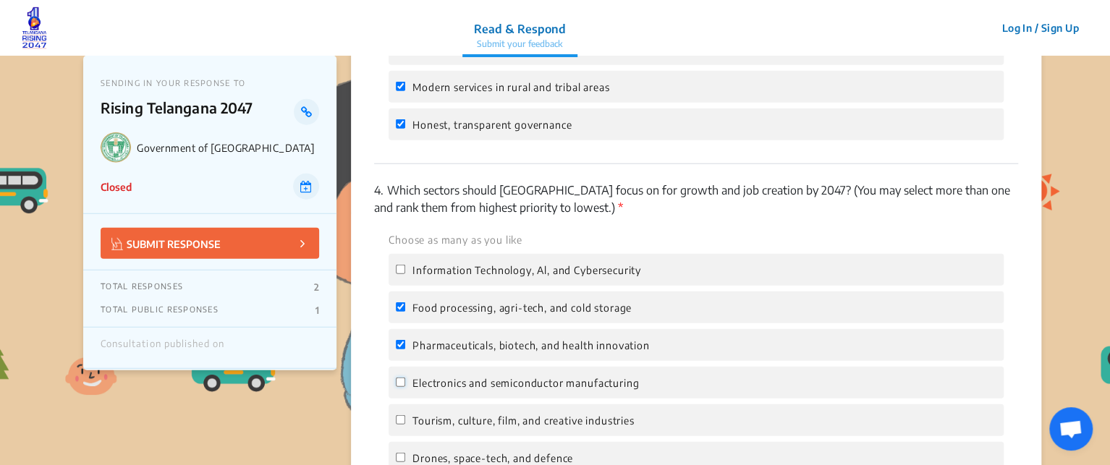
click at [402, 387] on input "Electronics and semiconductor manufacturing" at bounding box center [400, 382] width 9 height 9
checkbox input "true"
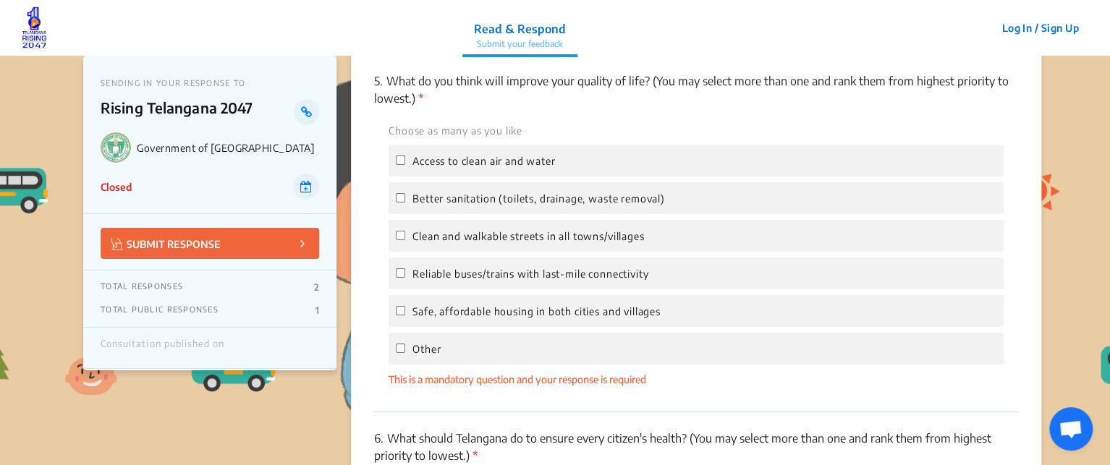
scroll to position [2320, 0]
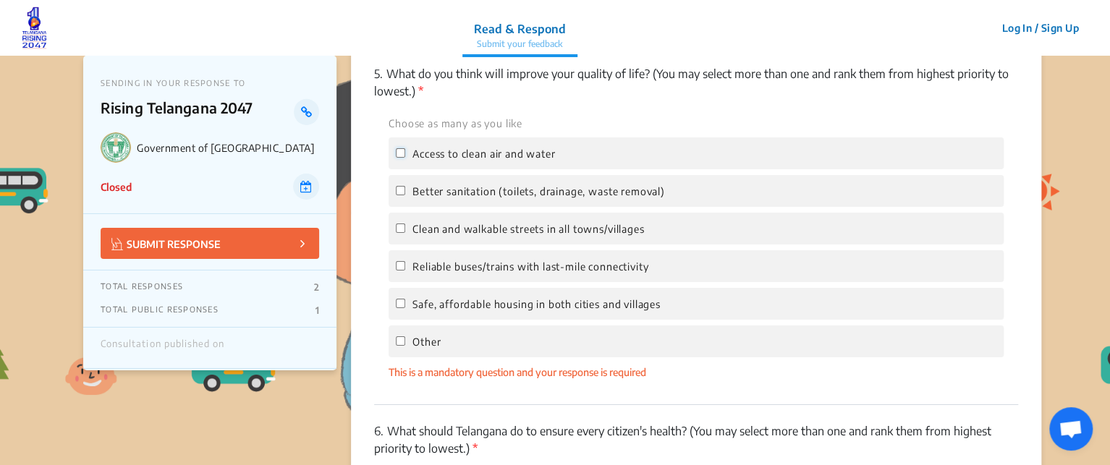
click at [399, 156] on input "Access to clean air and water" at bounding box center [400, 152] width 9 height 9
checkbox input "true"
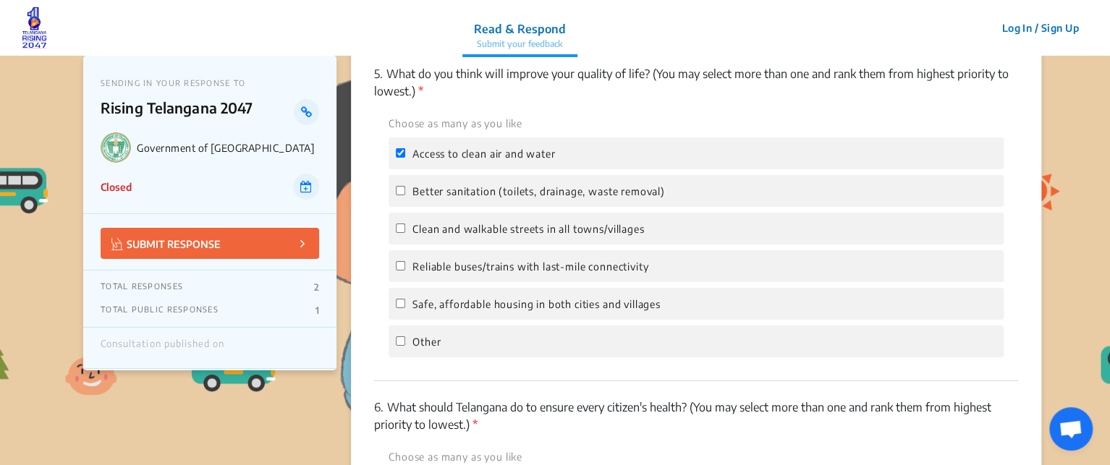
click at [399, 200] on label "Better sanitation (toilets, drainage, waste removal)" at bounding box center [530, 190] width 269 height 17
click at [399, 195] on input "Better sanitation (toilets, drainage, waste removal)" at bounding box center [400, 190] width 9 height 9
checkbox input "true"
click at [401, 233] on input "Clean and walkable streets in all towns/villages" at bounding box center [400, 228] width 9 height 9
checkbox input "true"
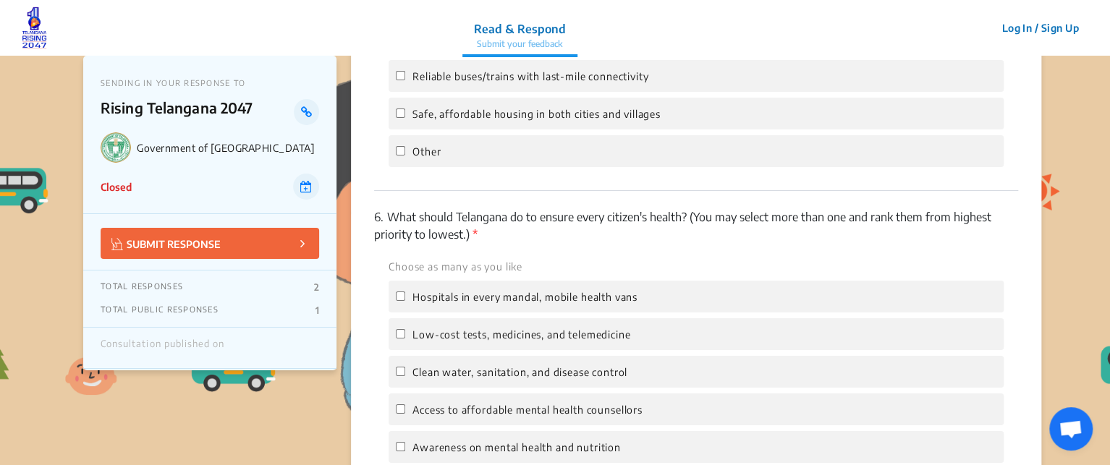
scroll to position [2629, 0]
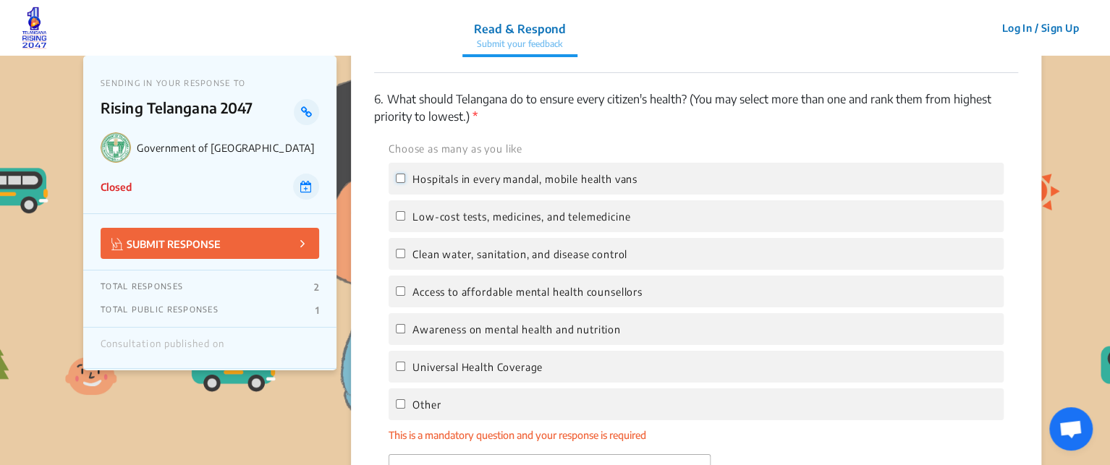
click at [398, 183] on input "Hospitals in every mandal, mobile health vans" at bounding box center [400, 178] width 9 height 9
checkbox input "true"
click at [402, 225] on label "Low-cost tests, medicines, and telemedicine" at bounding box center [513, 216] width 235 height 17
click at [402, 221] on input "Low-cost tests, medicines, and telemedicine" at bounding box center [400, 215] width 9 height 9
checkbox input "true"
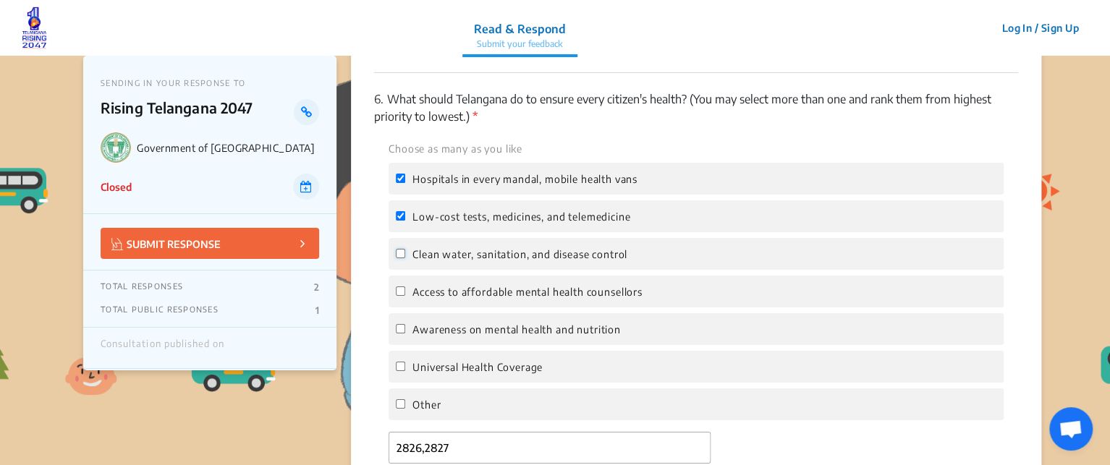
click at [399, 258] on input "Clean water, sanitation, and disease control" at bounding box center [400, 253] width 9 height 9
checkbox input "true"
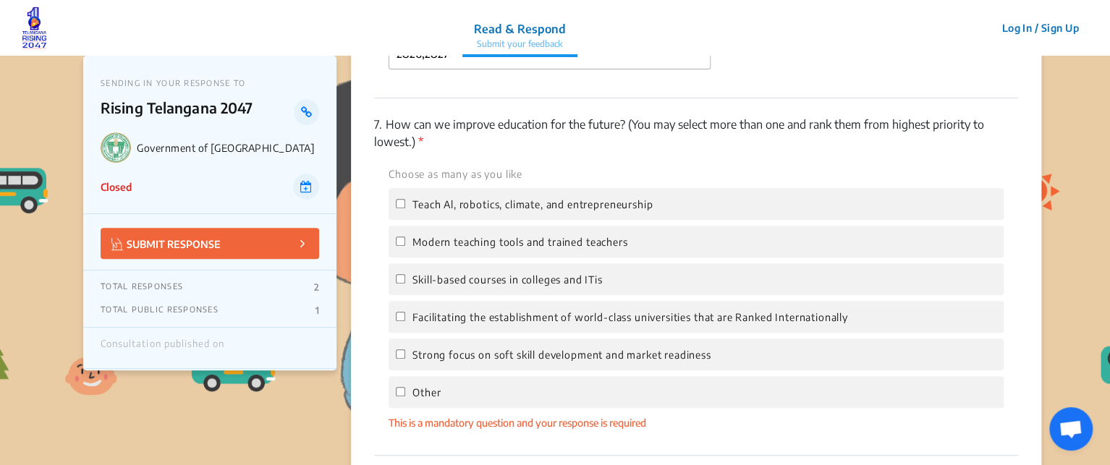
scroll to position [3024, 0]
click at [400, 245] on input "Modern teaching tools and trained teachers" at bounding box center [400, 240] width 9 height 9
checkbox input "true"
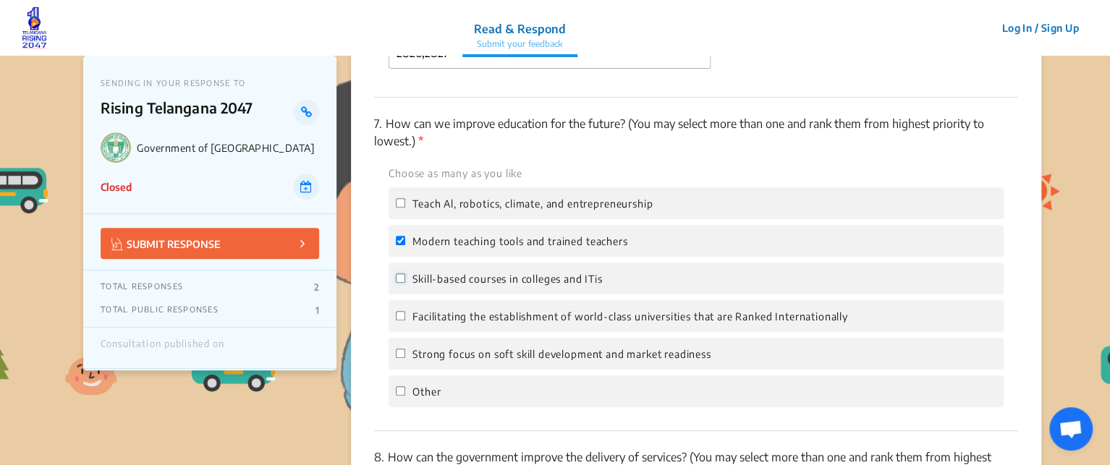
click at [400, 283] on input "Skill-based courses in colleges and ITis" at bounding box center [400, 278] width 9 height 9
checkbox input "true"
click at [402, 321] on input "Facilitating the establishment of world-class universities that are Ranked Inte…" at bounding box center [400, 315] width 9 height 9
checkbox input "true"
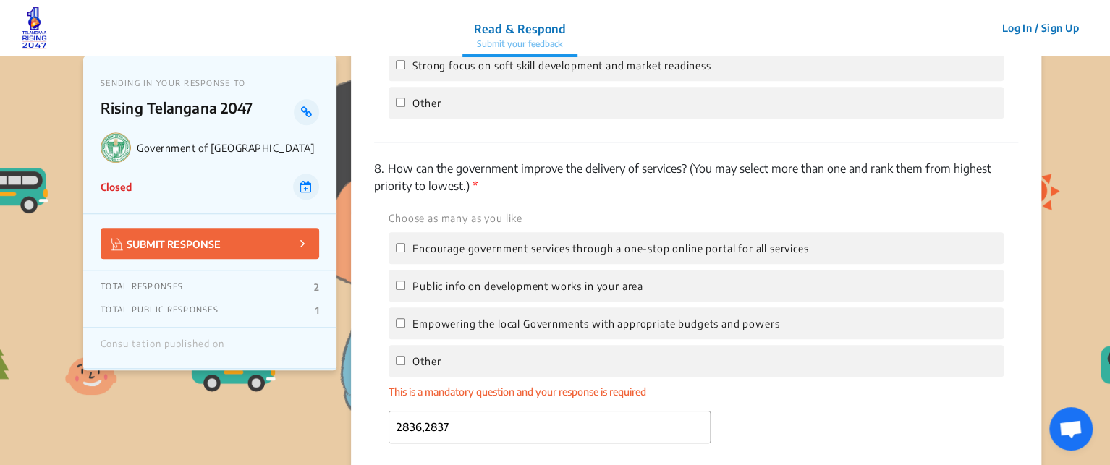
scroll to position [3358, 0]
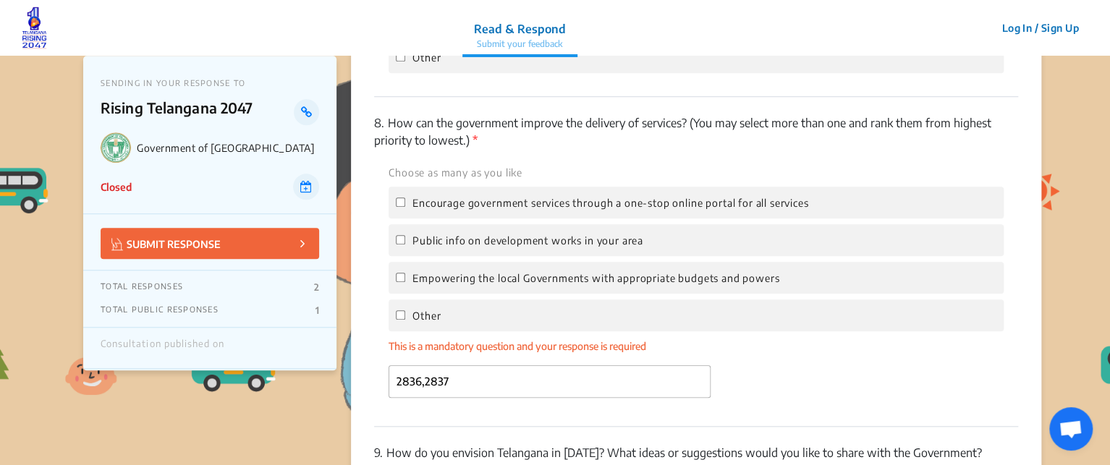
click at [392, 211] on div "Encourage government services through a one-stop online portal for all services" at bounding box center [696, 203] width 615 height 32
click at [402, 207] on input "Encourage government services through a one-stop online portal for all services" at bounding box center [400, 202] width 9 height 9
checkbox input "true"
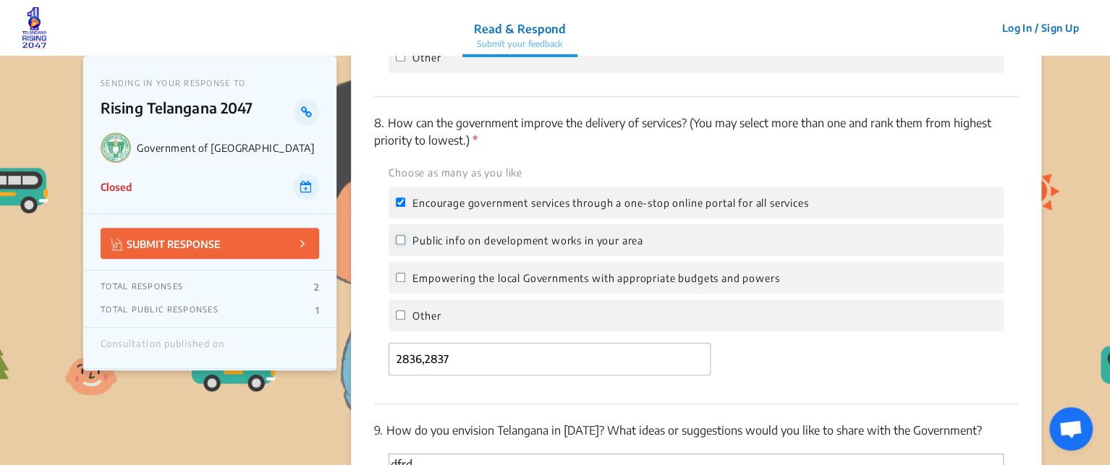
click at [400, 245] on input "Public info on development works in your area" at bounding box center [400, 239] width 9 height 9
checkbox input "true"
drag, startPoint x: 399, startPoint y: 290, endPoint x: 473, endPoint y: 328, distance: 82.9
click at [473, 328] on div "Choose as many as you like Encourage government services through a one-stop onl…" at bounding box center [696, 248] width 644 height 168
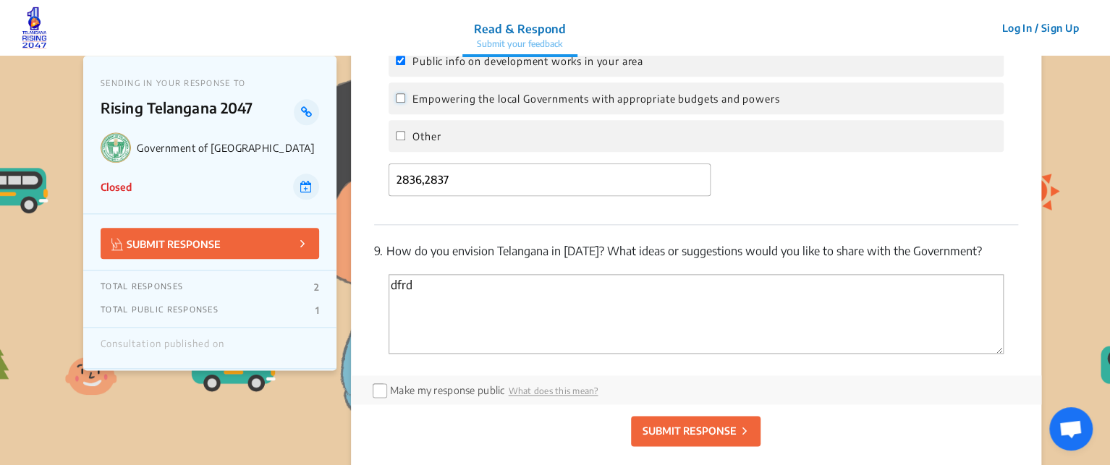
scroll to position [3539, 0]
click at [396, 140] on input "Other" at bounding box center [400, 134] width 9 height 9
checkbox input "true"
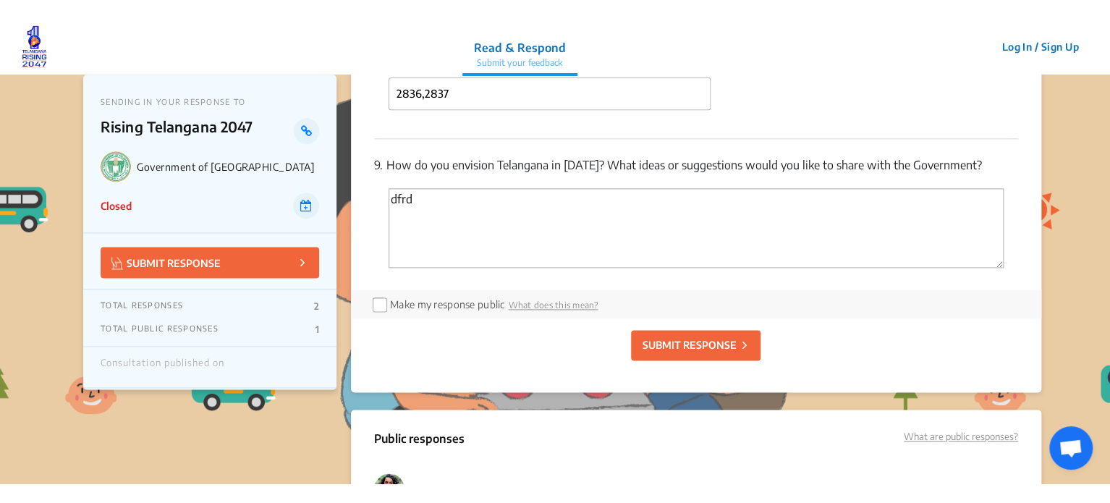
scroll to position [3645, 0]
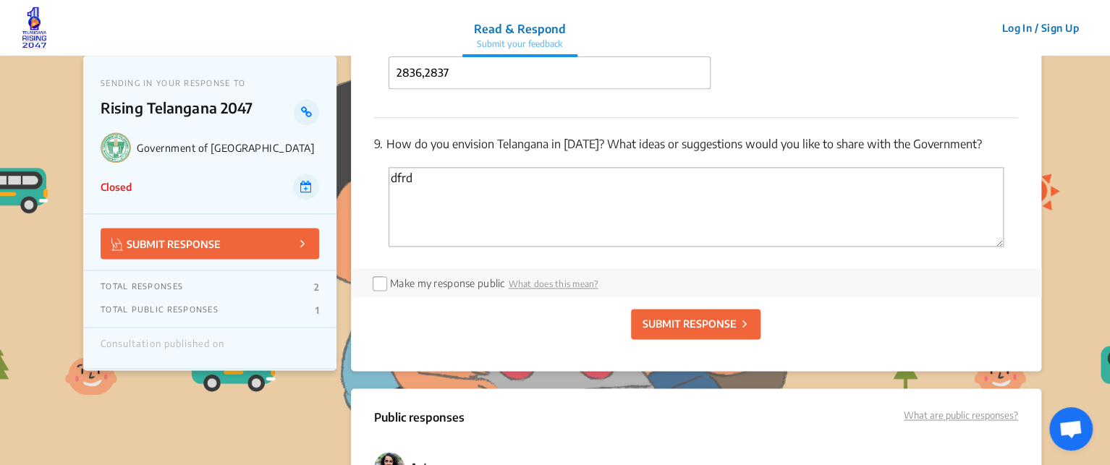
click at [660, 329] on p "SUBMIT RESPONSE" at bounding box center [689, 323] width 94 height 15
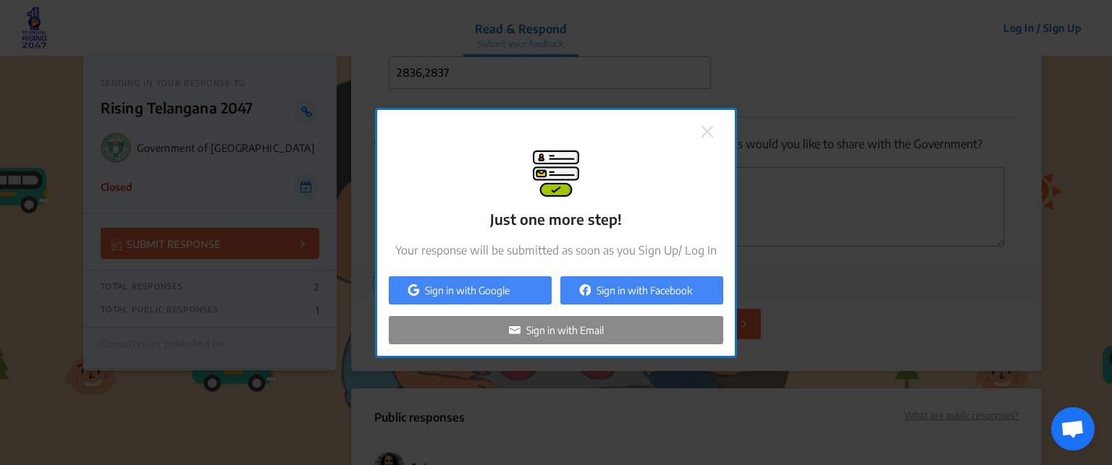
click at [707, 129] on img at bounding box center [707, 132] width 12 height 12
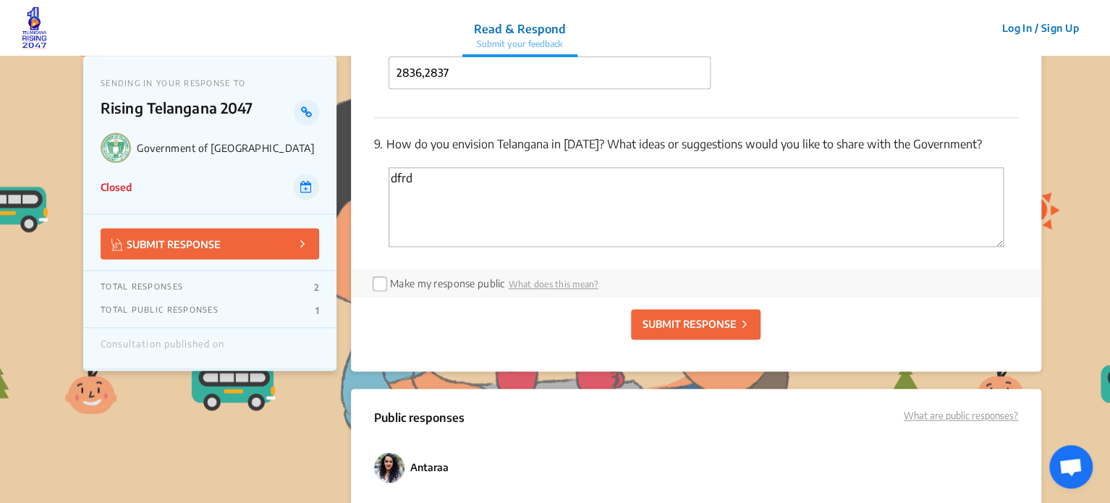
click at [1044, 26] on button "Log In / Sign Up" at bounding box center [1040, 28] width 96 height 22
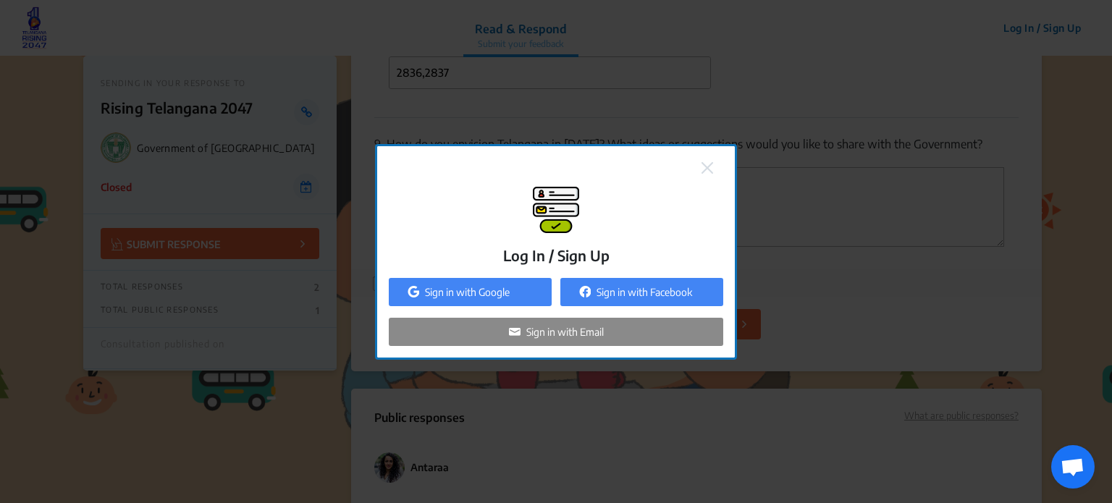
click at [684, 327] on div "Sign in with Email" at bounding box center [556, 332] width 334 height 28
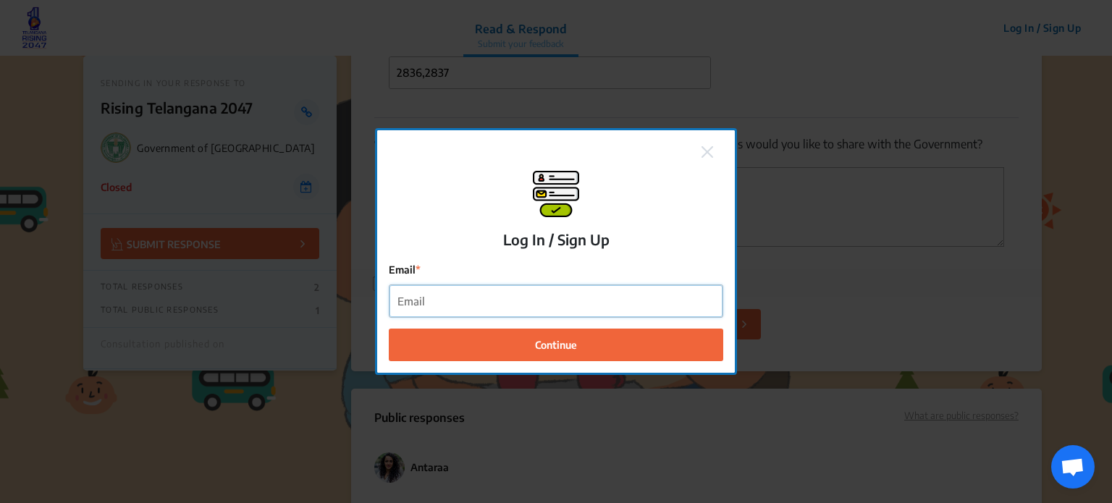
click at [661, 300] on input "Email" at bounding box center [555, 301] width 333 height 33
type input "[PERSON_NAME][EMAIL_ADDRESS][DOMAIN_NAME]"
click at [389, 329] on button "Continue" at bounding box center [556, 345] width 334 height 33
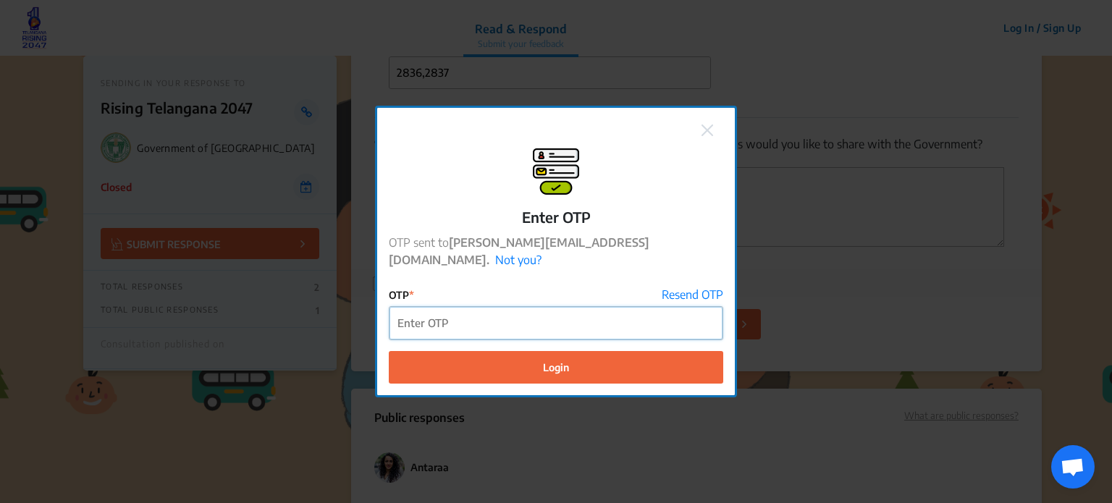
click at [656, 309] on input "OTP" at bounding box center [555, 323] width 333 height 33
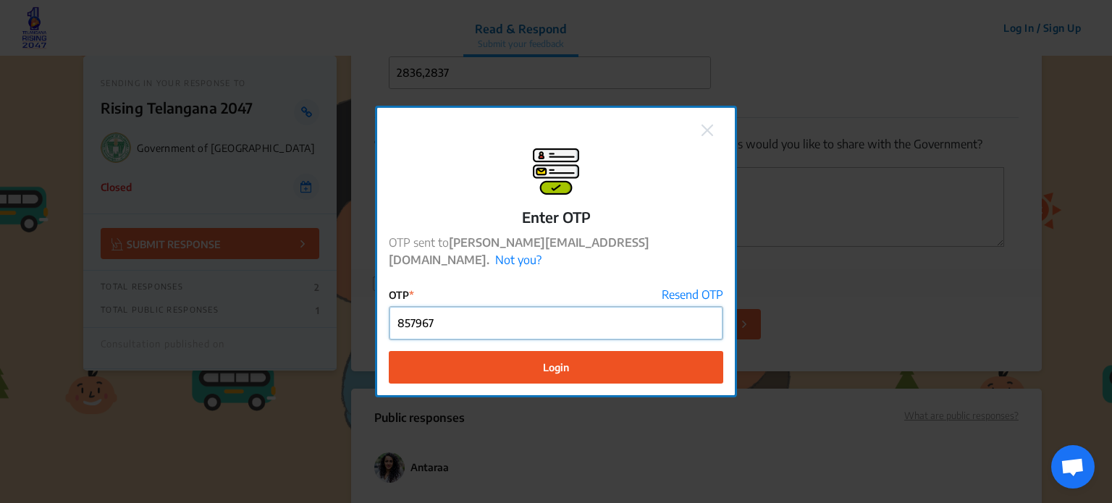
type input "857967"
click at [622, 370] on button "Login" at bounding box center [556, 366] width 334 height 33
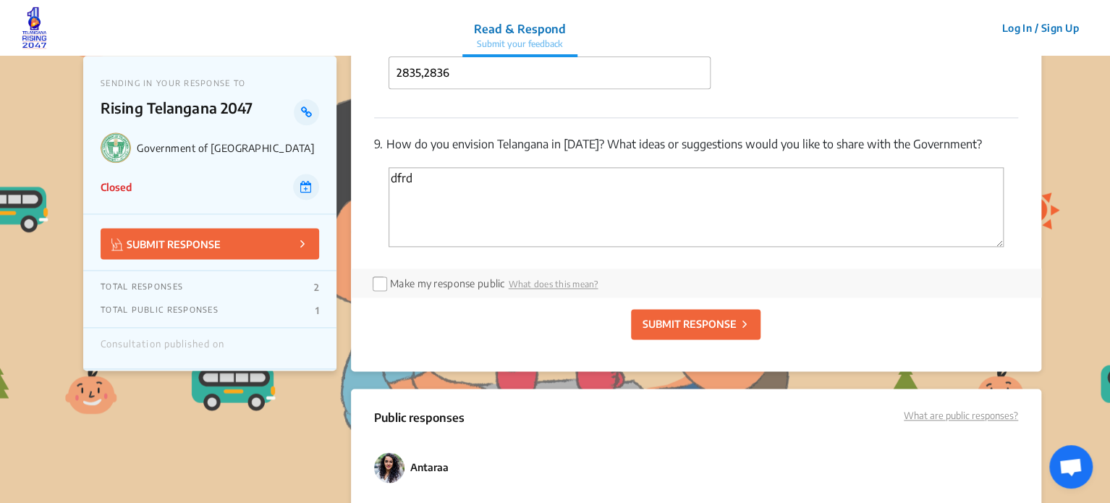
click at [722, 329] on p "SUBMIT RESPONSE" at bounding box center [689, 323] width 94 height 15
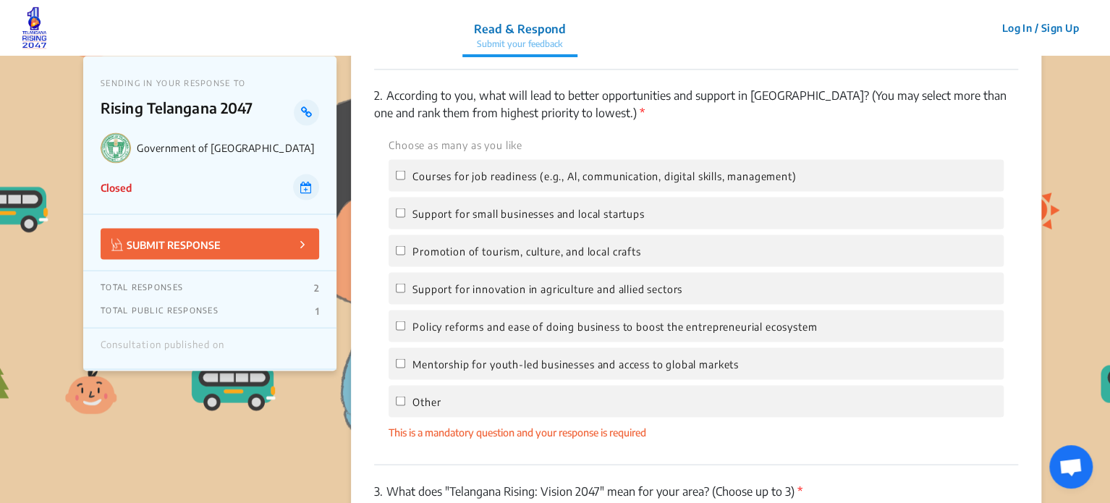
scroll to position [1228, 0]
click at [397, 171] on input "Courses for job readiness (e.g., Al, communication, digital skills, management)" at bounding box center [400, 175] width 9 height 9
checkbox input "true"
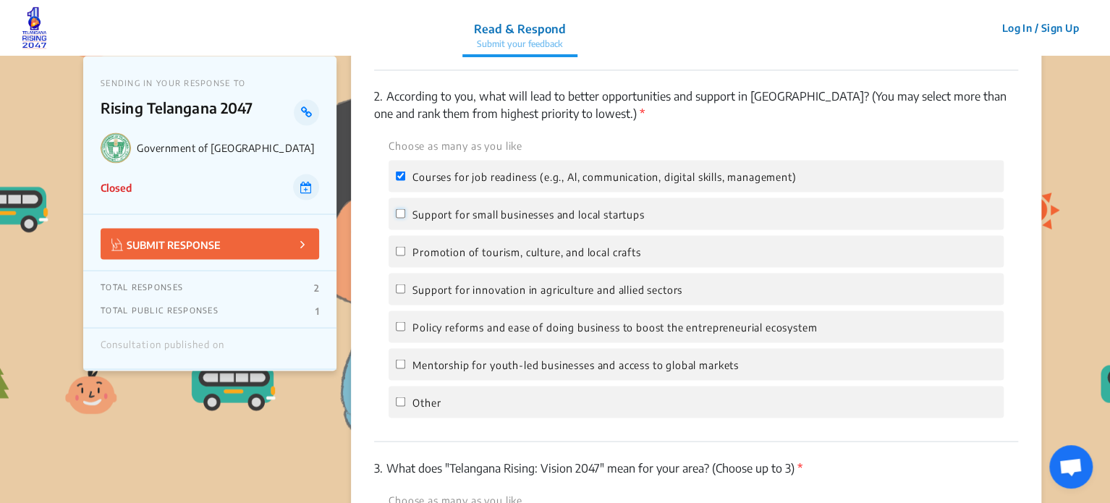
click at [397, 213] on input "Support for small businesses and local startups" at bounding box center [400, 212] width 9 height 9
checkbox input "true"
click at [400, 253] on input "Promotion of tourism, culture, and local crafts" at bounding box center [400, 250] width 9 height 9
checkbox input "true"
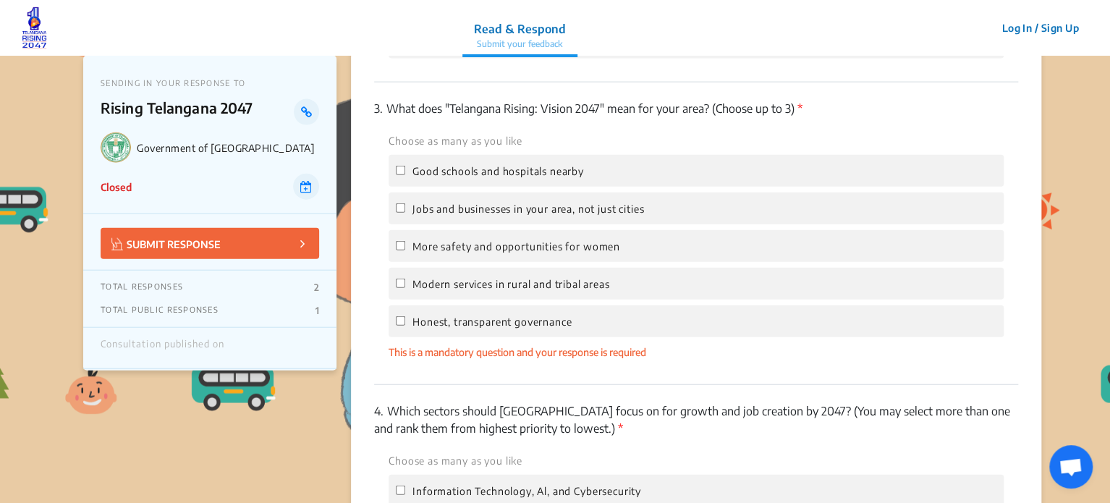
scroll to position [1591, 0]
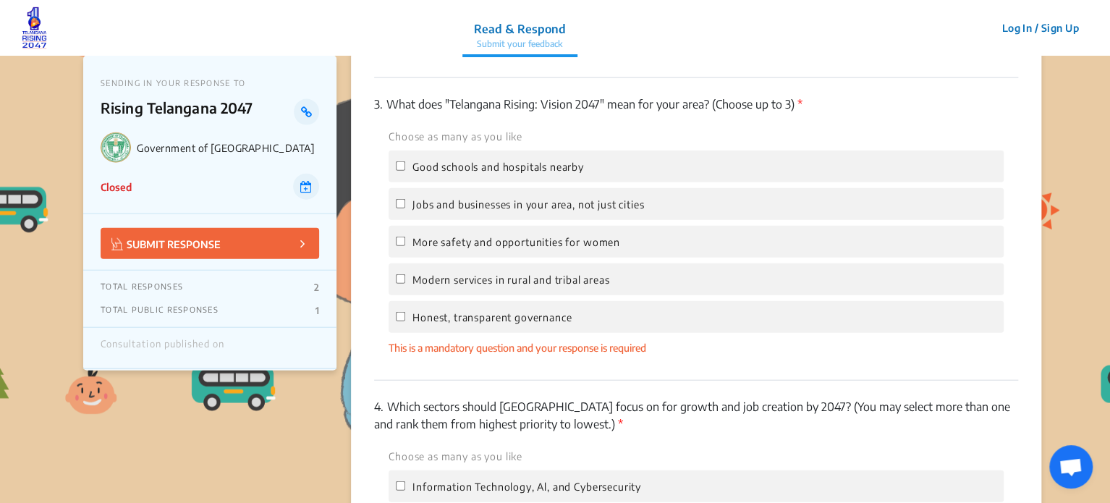
click at [405, 175] on label "Good schools and hospitals nearby" at bounding box center [490, 166] width 188 height 17
click at [405, 171] on input "Good schools and hospitals nearby" at bounding box center [400, 165] width 9 height 9
checkbox input "true"
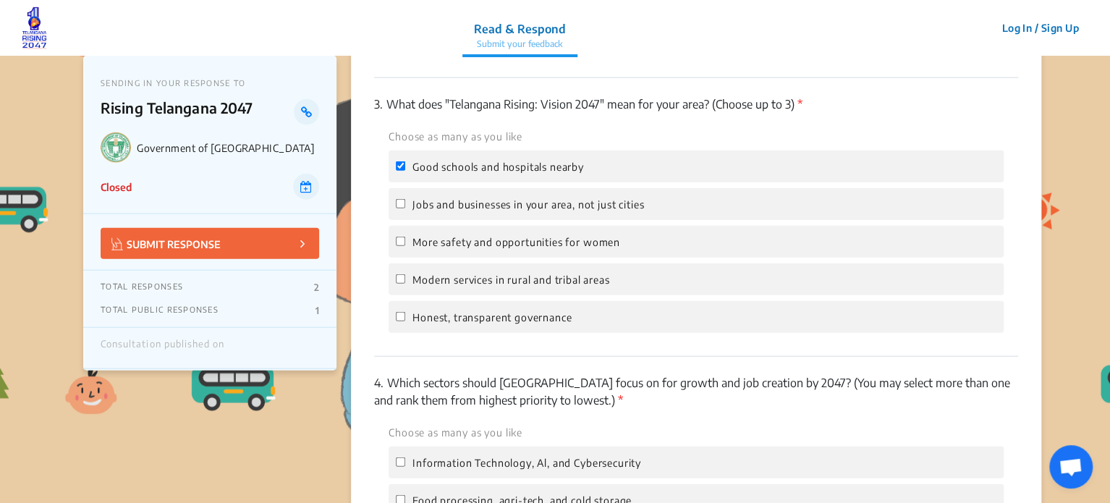
click at [397, 287] on label "Modern services in rural and tribal areas" at bounding box center [503, 279] width 214 height 17
click at [397, 284] on input "Modern services in rural and tribal areas" at bounding box center [400, 278] width 9 height 9
checkbox input "true"
click at [410, 247] on label "More safety and opportunities for women" at bounding box center [508, 241] width 224 height 17
click at [405, 246] on input "More safety and opportunities for women" at bounding box center [400, 241] width 9 height 9
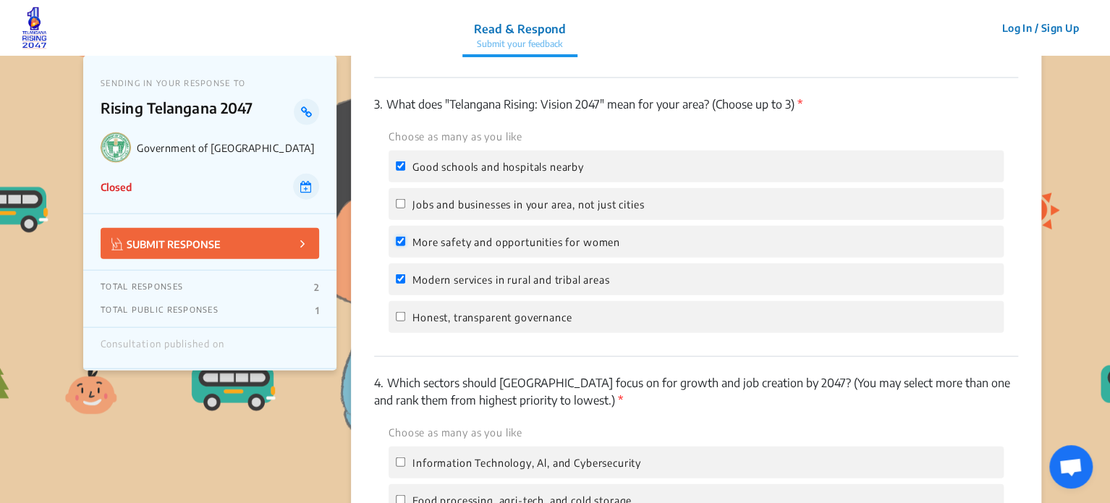
checkbox input "true"
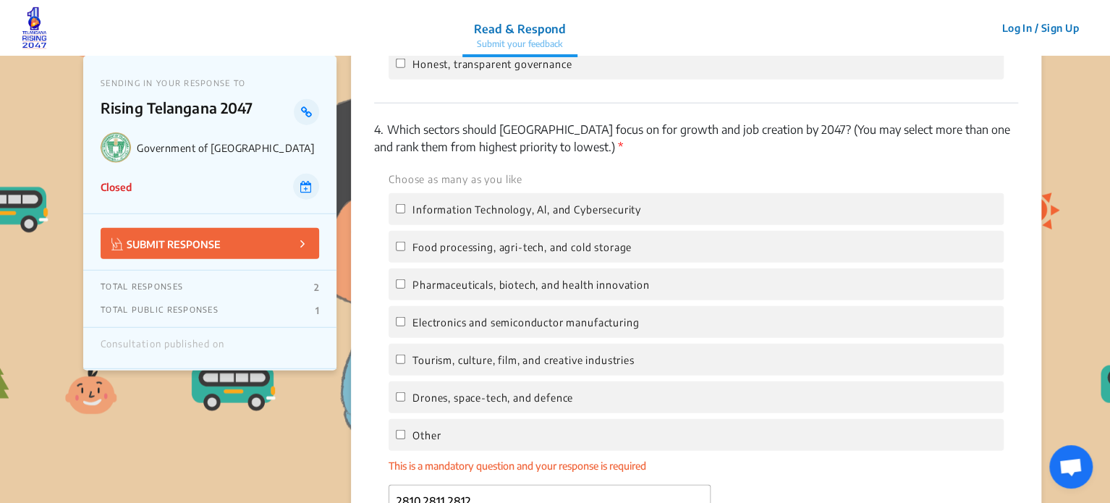
scroll to position [1851, 0]
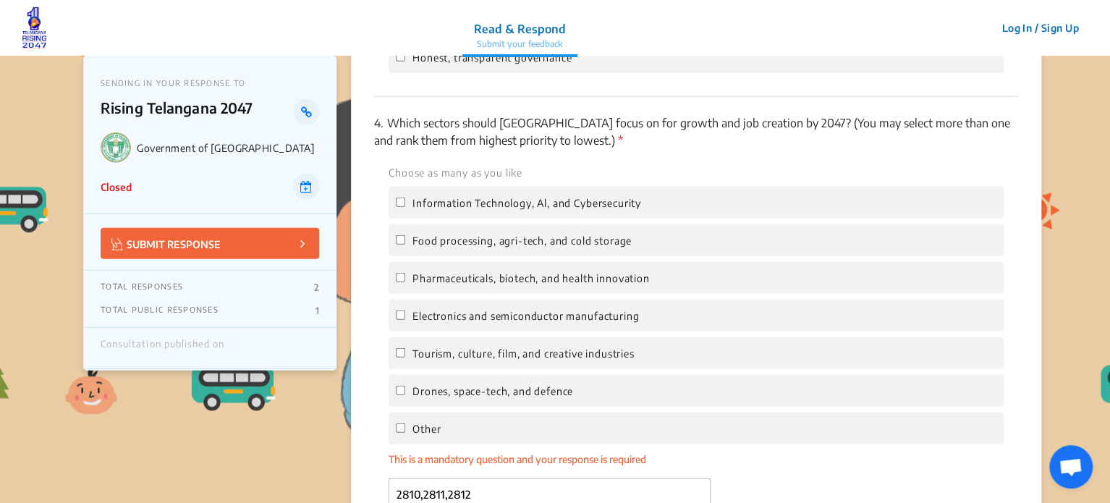
click at [422, 322] on span "Electronics and semiconductor manufacturing" at bounding box center [526, 316] width 227 height 12
click at [405, 320] on input "Electronics and semiconductor manufacturing" at bounding box center [400, 314] width 9 height 9
checkbox input "true"
click at [418, 389] on label "Drones, space-tech, and defence" at bounding box center [484, 390] width 177 height 17
click at [405, 389] on input "Drones, space-tech, and defence" at bounding box center [400, 390] width 9 height 9
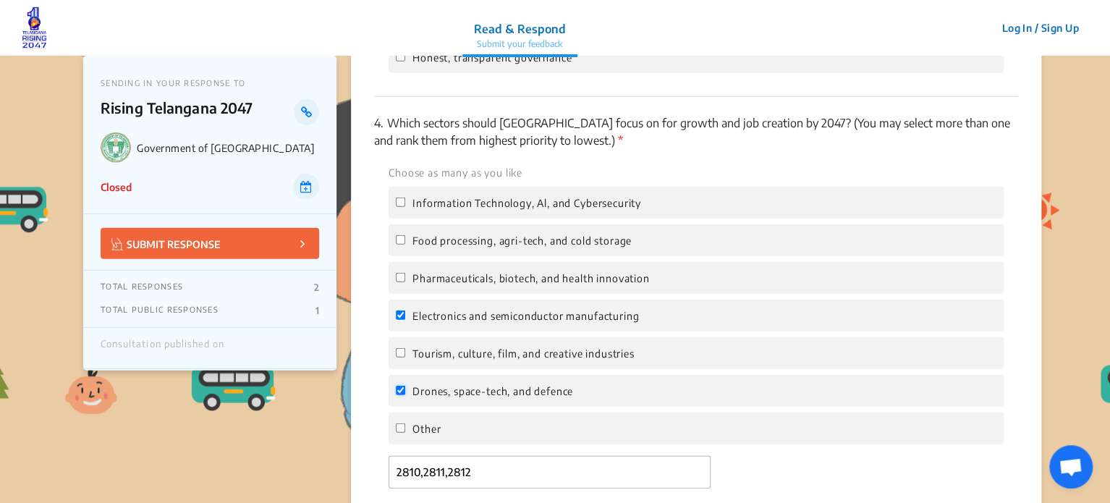
checkbox input "true"
click at [413, 435] on span "Other" at bounding box center [427, 429] width 28 height 12
click at [405, 433] on input "Other" at bounding box center [400, 427] width 9 height 9
checkbox input "true"
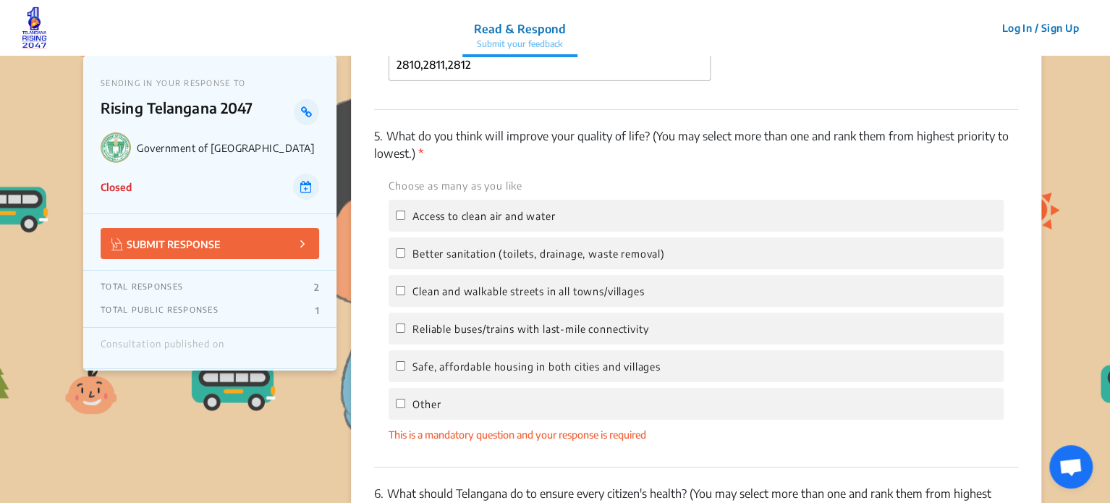
scroll to position [2259, 0]
click at [407, 224] on label "Access to clean air and water" at bounding box center [475, 214] width 159 height 17
click at [405, 219] on input "Access to clean air and water" at bounding box center [400, 214] width 9 height 9
checkbox input "true"
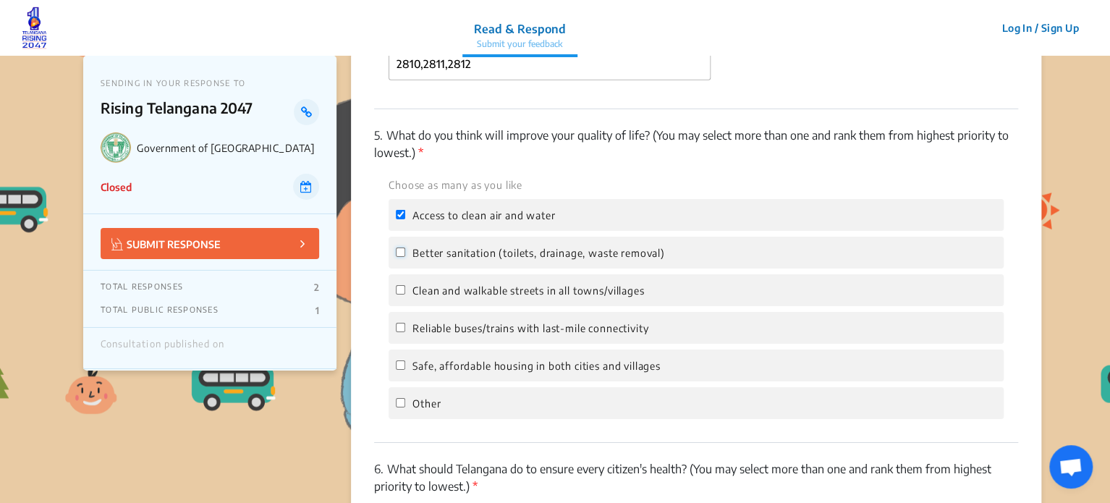
click at [398, 257] on input "Better sanitation (toilets, drainage, waste removal)" at bounding box center [400, 252] width 9 height 9
checkbox input "true"
click at [403, 290] on label "Clean and walkable streets in all towns/villages" at bounding box center [520, 290] width 248 height 17
click at [403, 290] on input "Clean and walkable streets in all towns/villages" at bounding box center [400, 289] width 9 height 9
checkbox input "true"
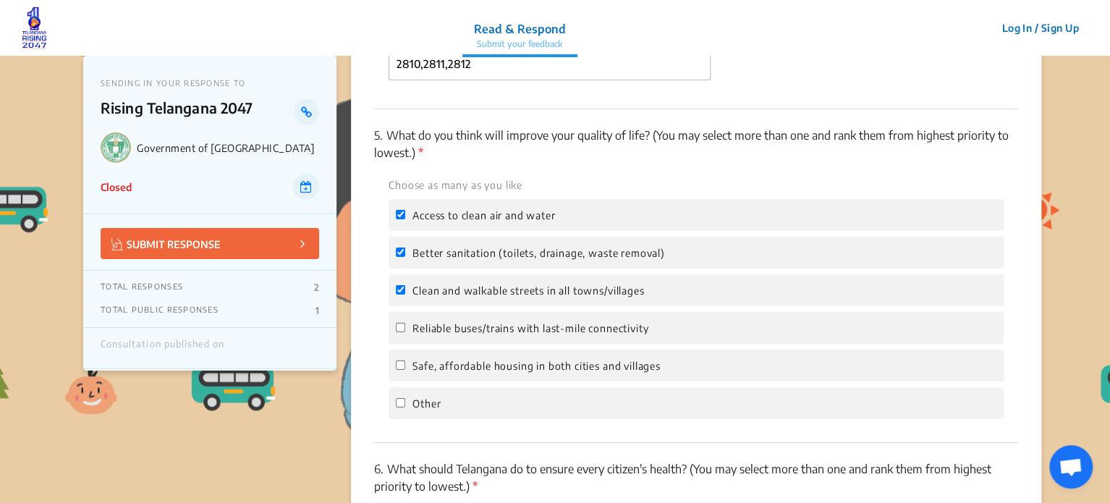
click at [409, 327] on label "Reliable buses/trains with last-mile connectivity" at bounding box center [522, 327] width 253 height 17
click at [405, 327] on input "Reliable buses/trains with last-mile connectivity" at bounding box center [400, 327] width 9 height 9
checkbox input "true"
click at [411, 362] on label "Safe, affordable housing in both cities and villages" at bounding box center [528, 365] width 265 height 17
click at [405, 362] on input "Safe, affordable housing in both cities and villages" at bounding box center [400, 364] width 9 height 9
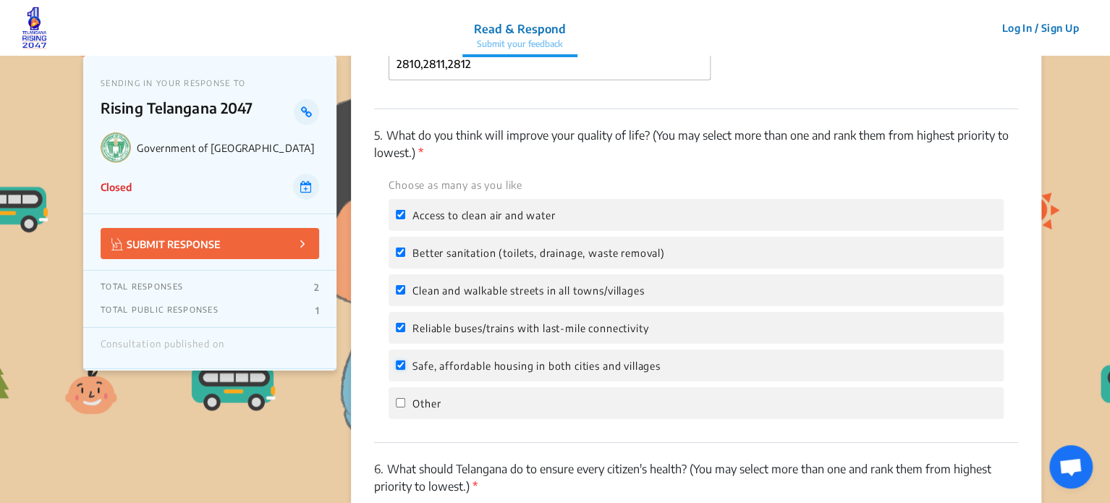
checkbox input "true"
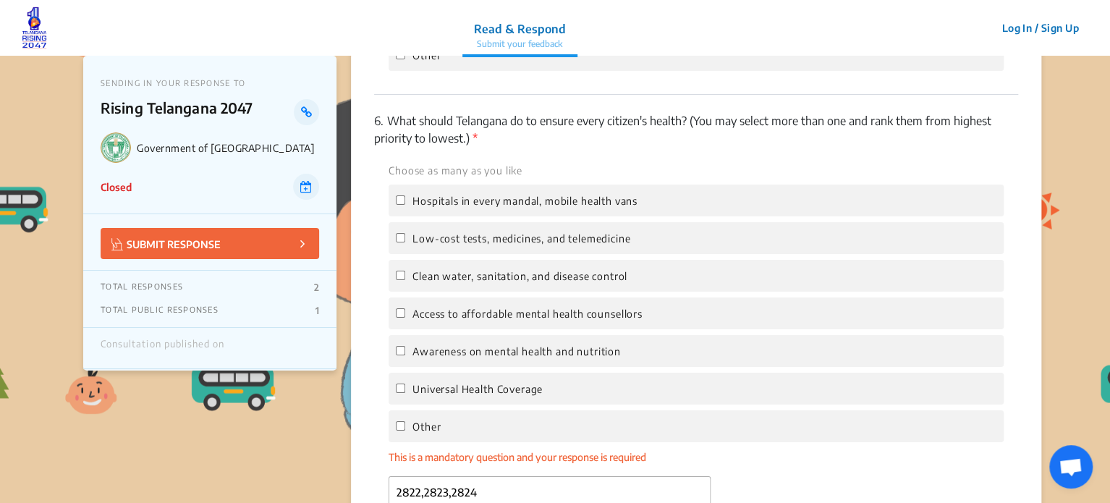
scroll to position [2608, 0]
click at [402, 429] on input "Other" at bounding box center [400, 424] width 9 height 9
checkbox input "true"
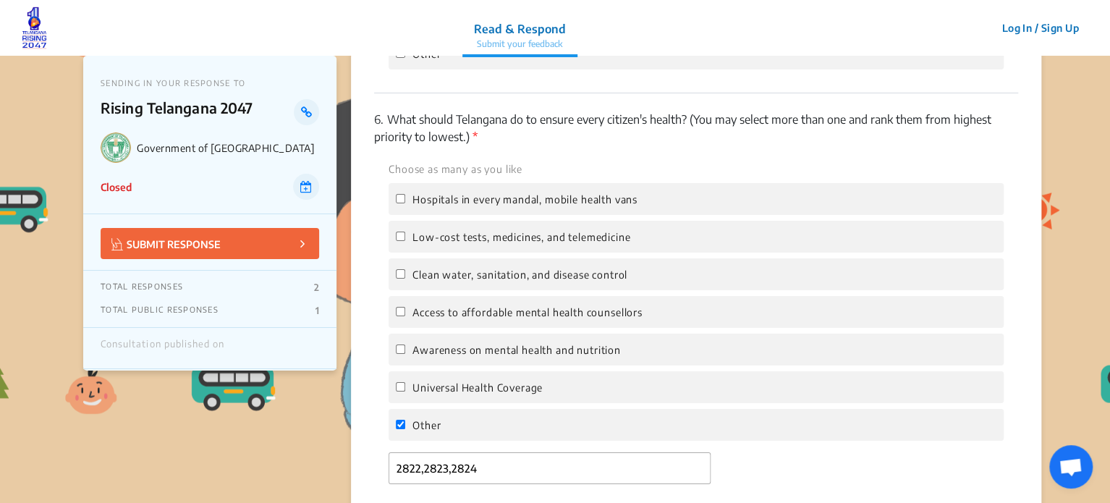
click at [409, 315] on label "Access to affordable mental health counsellors" at bounding box center [519, 311] width 247 height 17
click at [405, 315] on input "Access to affordable mental health counsellors" at bounding box center [400, 311] width 9 height 9
checkbox input "true"
click at [405, 266] on div "Choose as many as you like Hospitals in every mandal, mobile health vans Low-co…" at bounding box center [696, 300] width 644 height 281
click at [407, 277] on label "Clean water, sanitation, and disease control" at bounding box center [512, 274] width 232 height 17
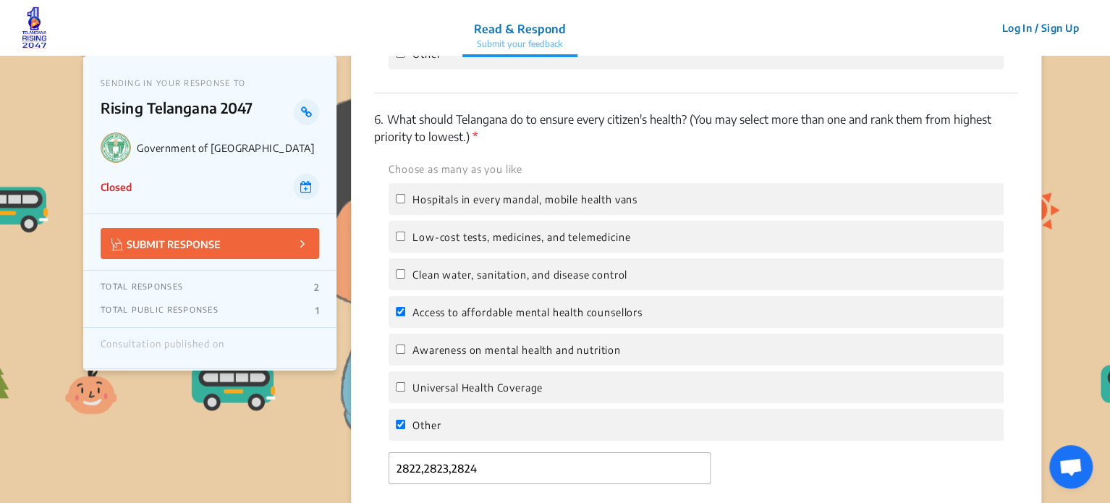
click at [405, 277] on input "Clean water, sanitation, and disease control" at bounding box center [400, 273] width 9 height 9
checkbox input "true"
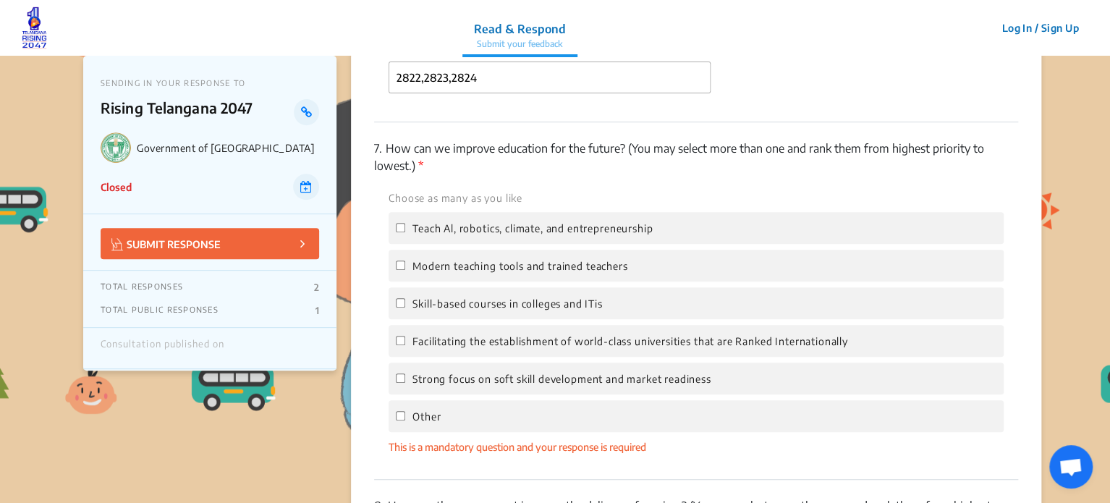
scroll to position [3017, 0]
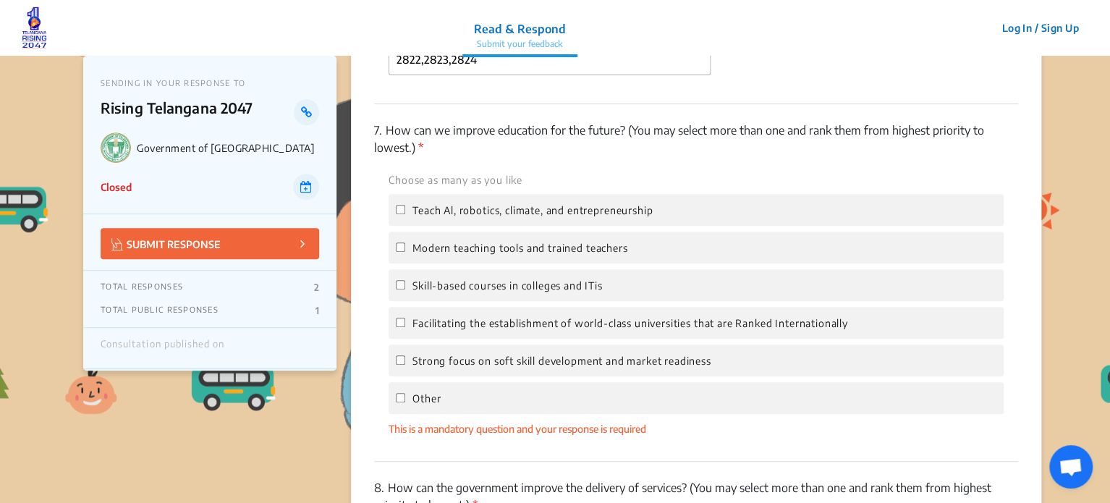
click at [407, 277] on div "Choose as many as you like Teach Al, robotics, climate, and entrepreneurship Mo…" at bounding box center [696, 304] width 644 height 266
click at [407, 256] on label "Modern teaching tools and trained teachers" at bounding box center [512, 247] width 232 height 17
click at [405, 252] on input "Modern teaching tools and trained teachers" at bounding box center [400, 246] width 9 height 9
checkbox input "true"
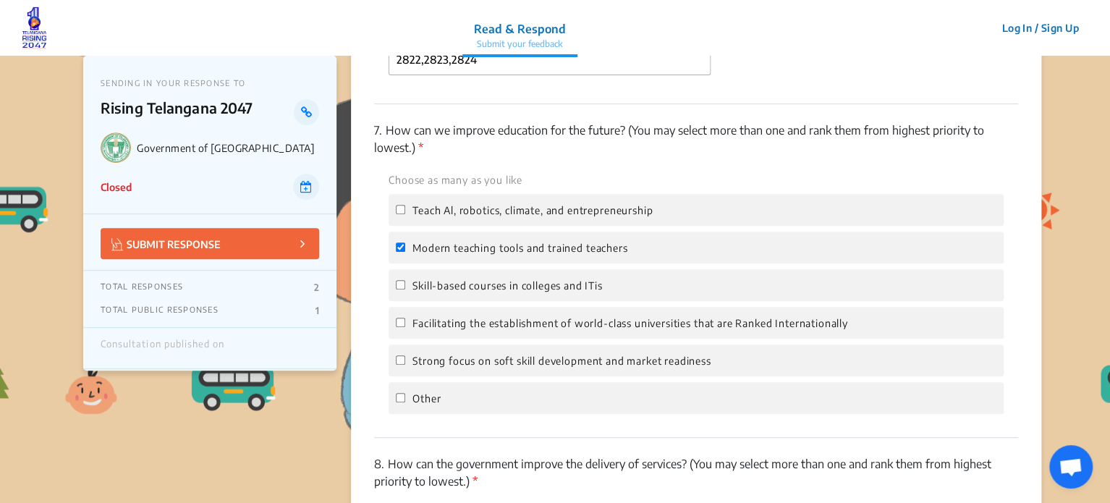
click at [410, 329] on label "Facilitating the establishment of world-class universities that are Ranked Inte…" at bounding box center [622, 322] width 452 height 17
click at [405, 327] on input "Facilitating the establishment of world-class universities that are Ranked Inte…" at bounding box center [400, 322] width 9 height 9
checkbox input "true"
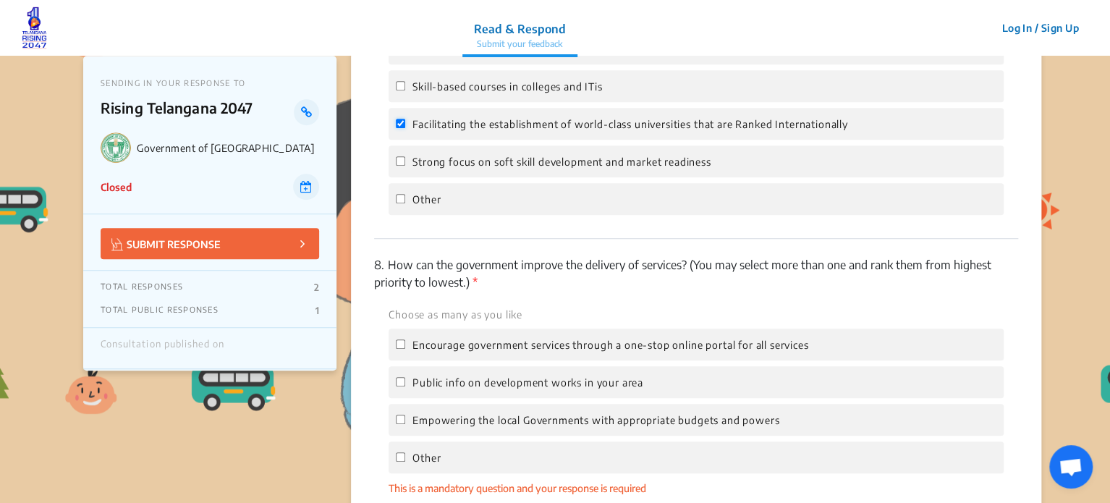
scroll to position [3297, 0]
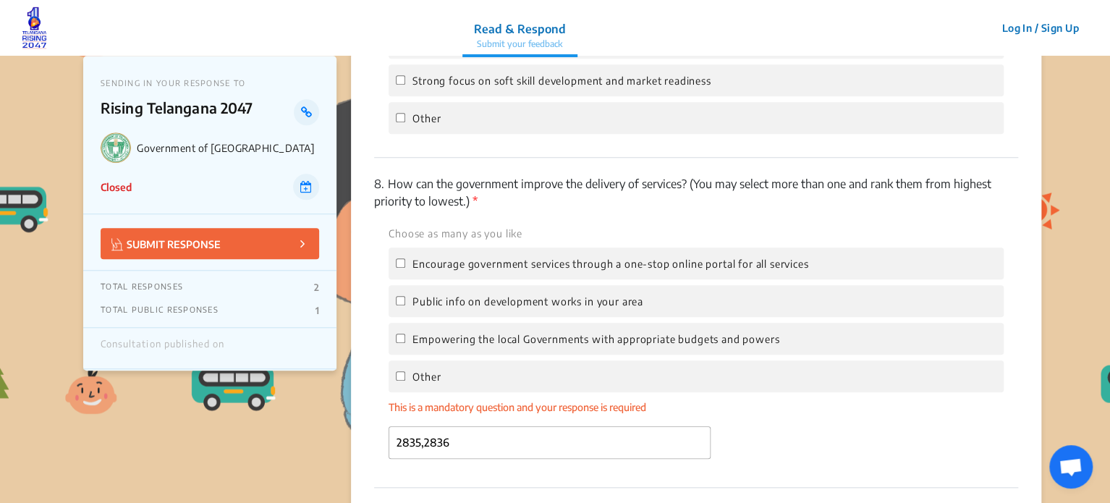
click at [412, 385] on label "Other" at bounding box center [418, 376] width 45 height 17
click at [405, 381] on input "Other" at bounding box center [400, 375] width 9 height 9
checkbox input "true"
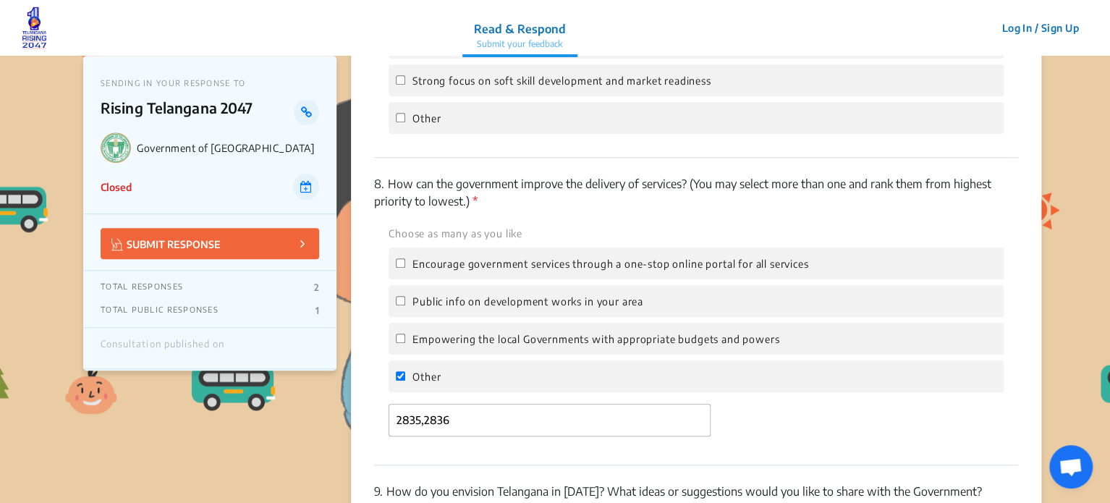
click at [417, 308] on span "Public info on development works in your area" at bounding box center [528, 301] width 231 height 12
click at [405, 305] on input "Public info on development works in your area" at bounding box center [400, 300] width 9 height 9
checkbox input "true"
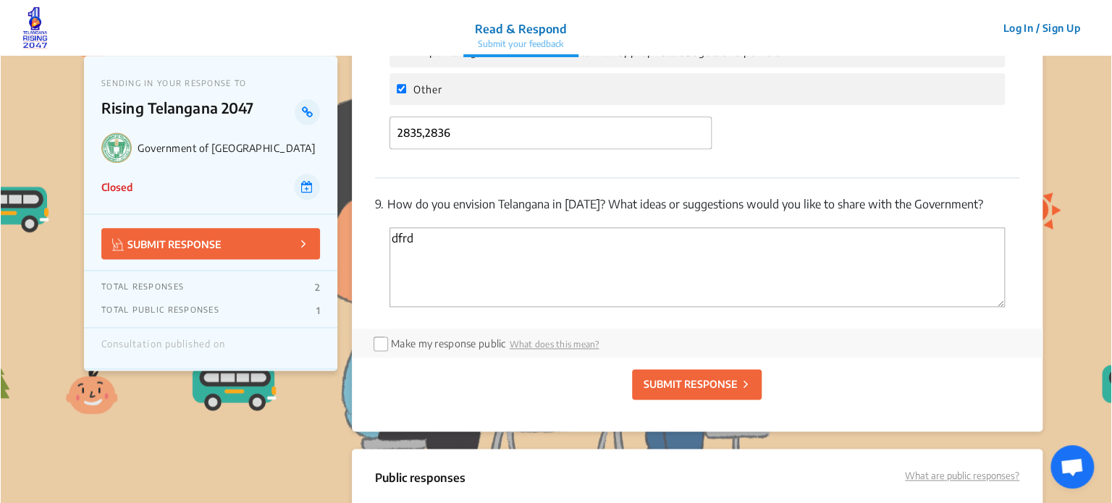
scroll to position [3586, 0]
click at [665, 390] on p "SUBMIT RESPONSE" at bounding box center [689, 383] width 94 height 15
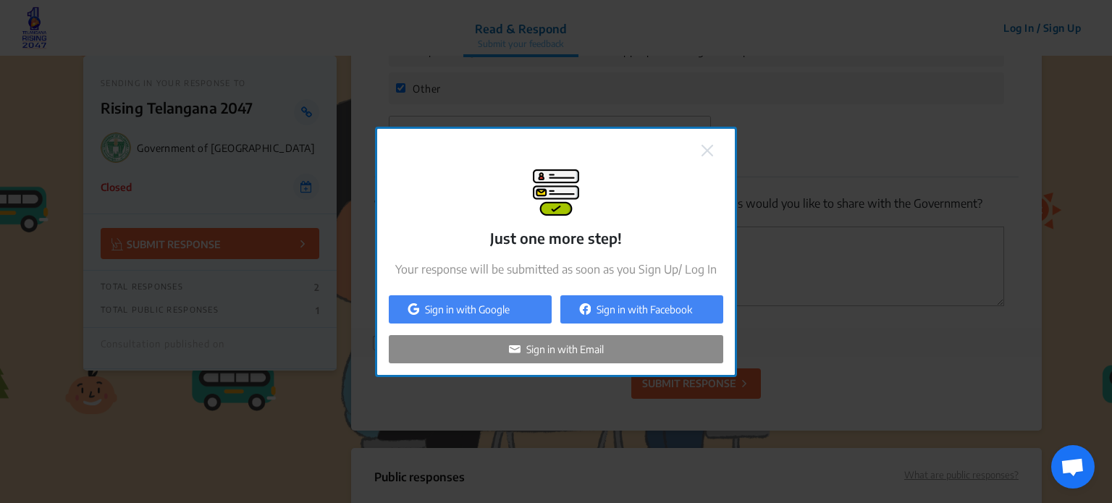
click at [604, 350] on p "Sign in with Email" at bounding box center [564, 349] width 77 height 15
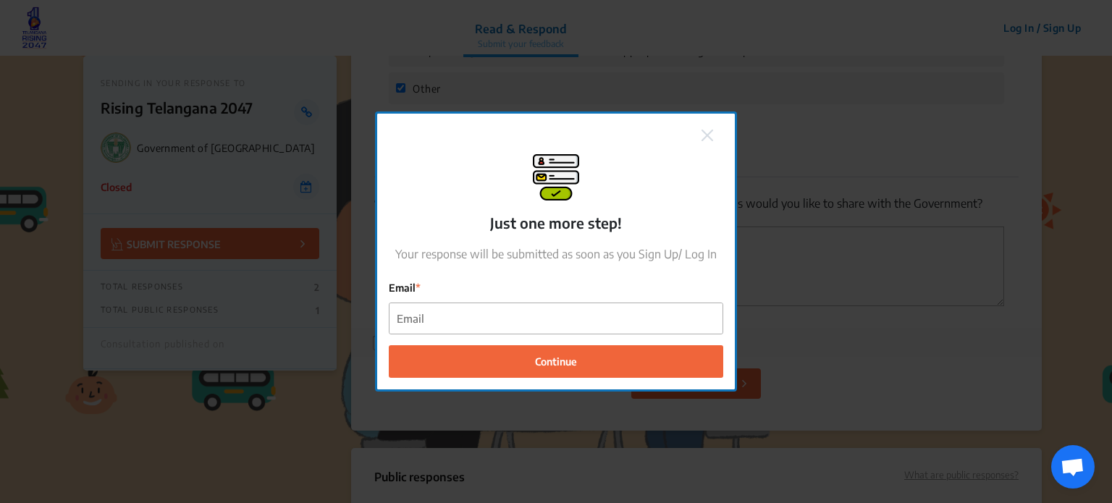
click at [701, 138] on button at bounding box center [707, 134] width 20 height 19
